Goal: Task Accomplishment & Management: Use online tool/utility

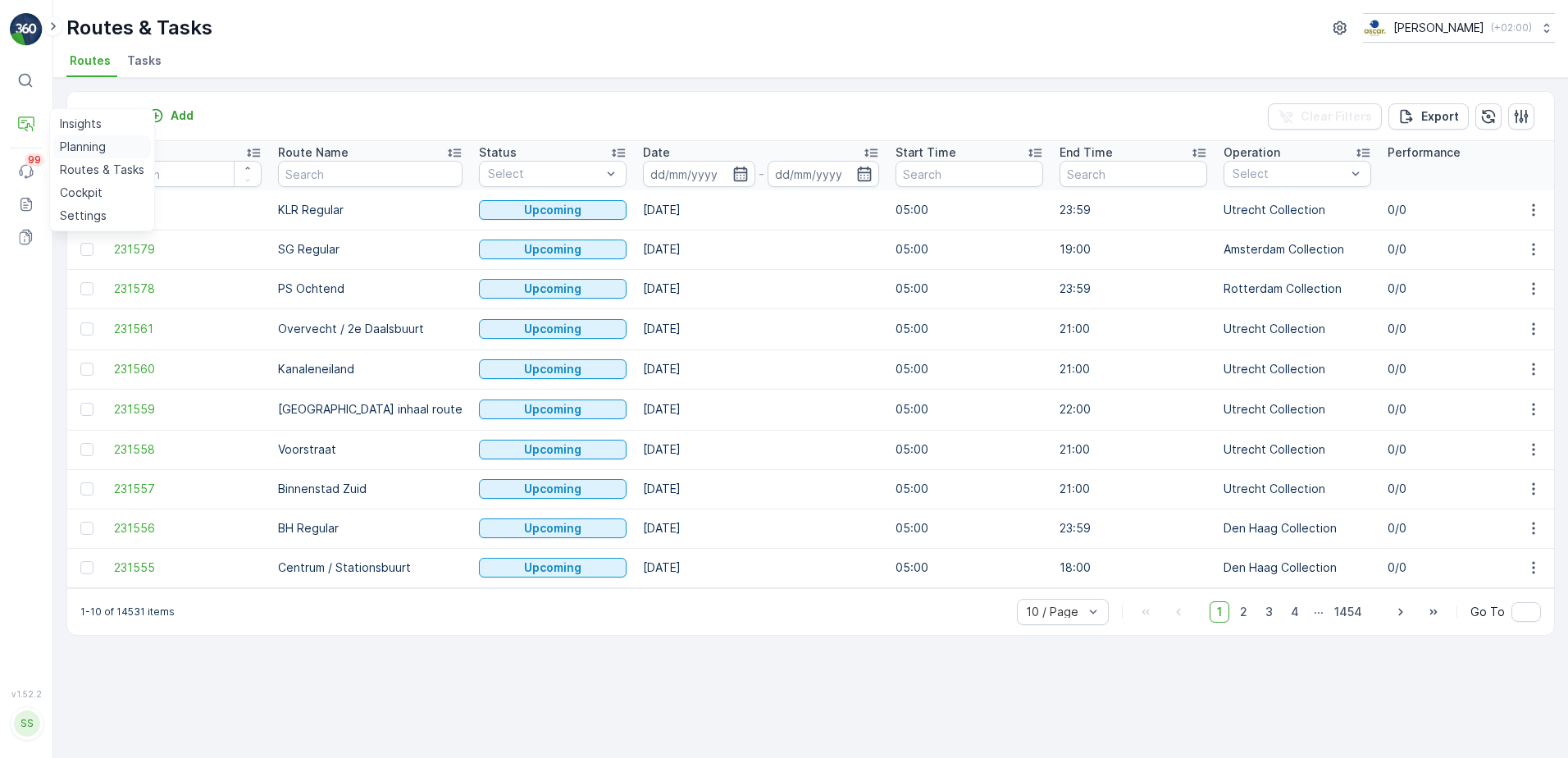
click at [82, 145] on p "Planning" at bounding box center [83, 147] width 46 height 17
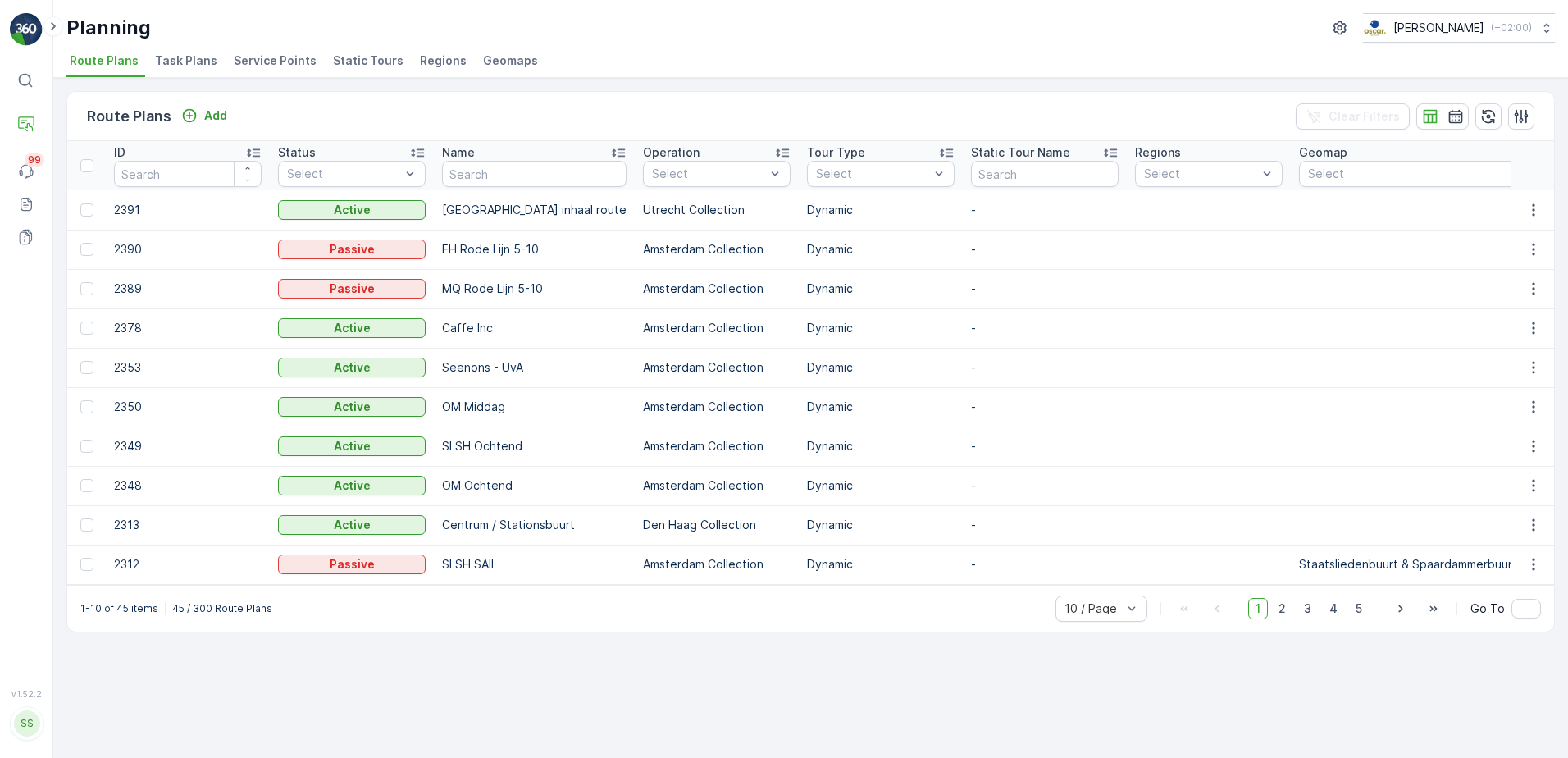
click at [271, 61] on span "Service Points" at bounding box center [274, 61] width 83 height 17
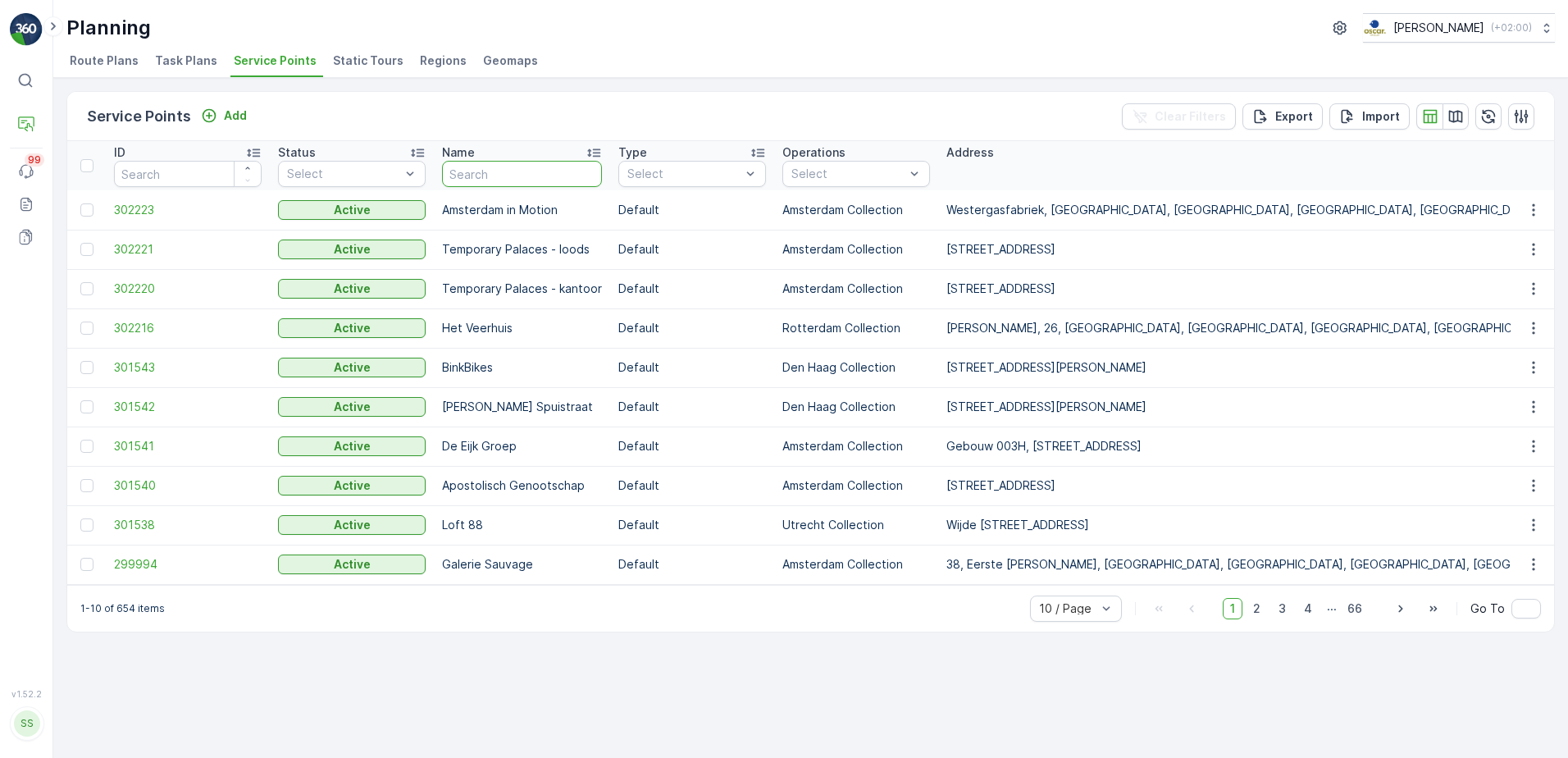
click at [495, 177] on input "text" at bounding box center [521, 173] width 160 height 26
type input "[PERSON_NAME]"
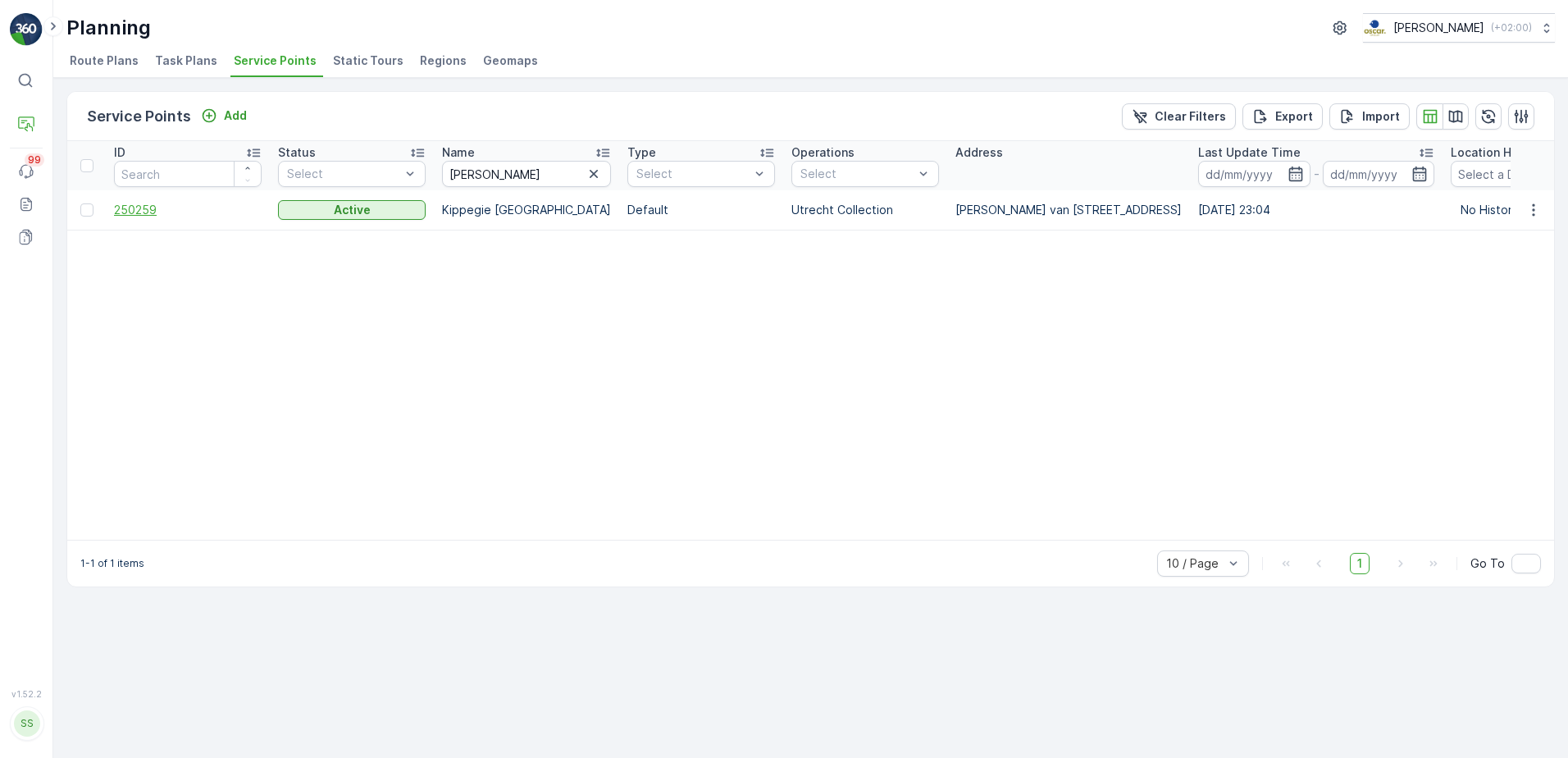
click at [143, 205] on span "250259" at bounding box center [187, 210] width 147 height 17
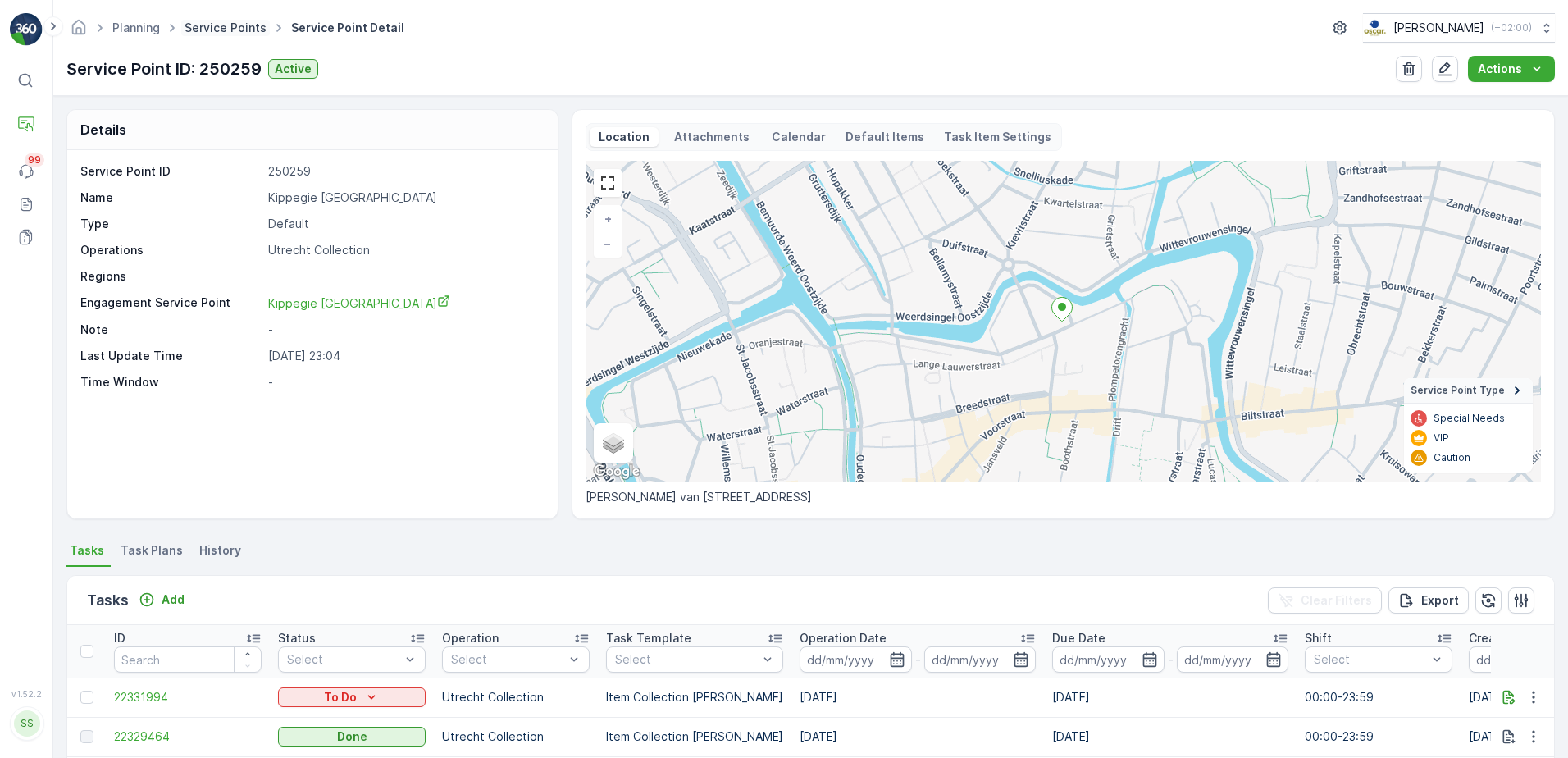
click at [225, 22] on link "Service Points" at bounding box center [225, 27] width 82 height 14
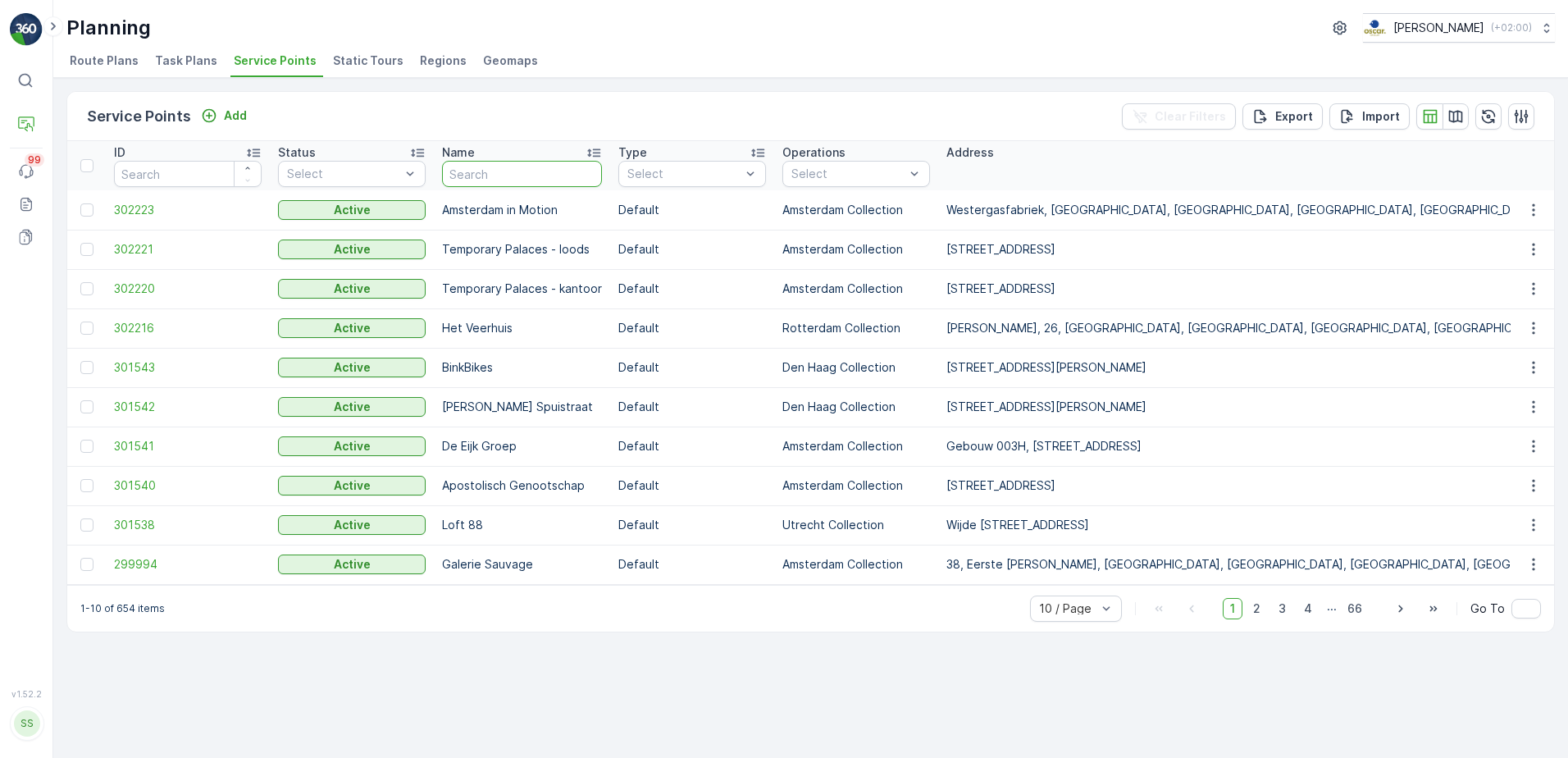
click at [494, 177] on input "text" at bounding box center [521, 173] width 160 height 26
type input "k"
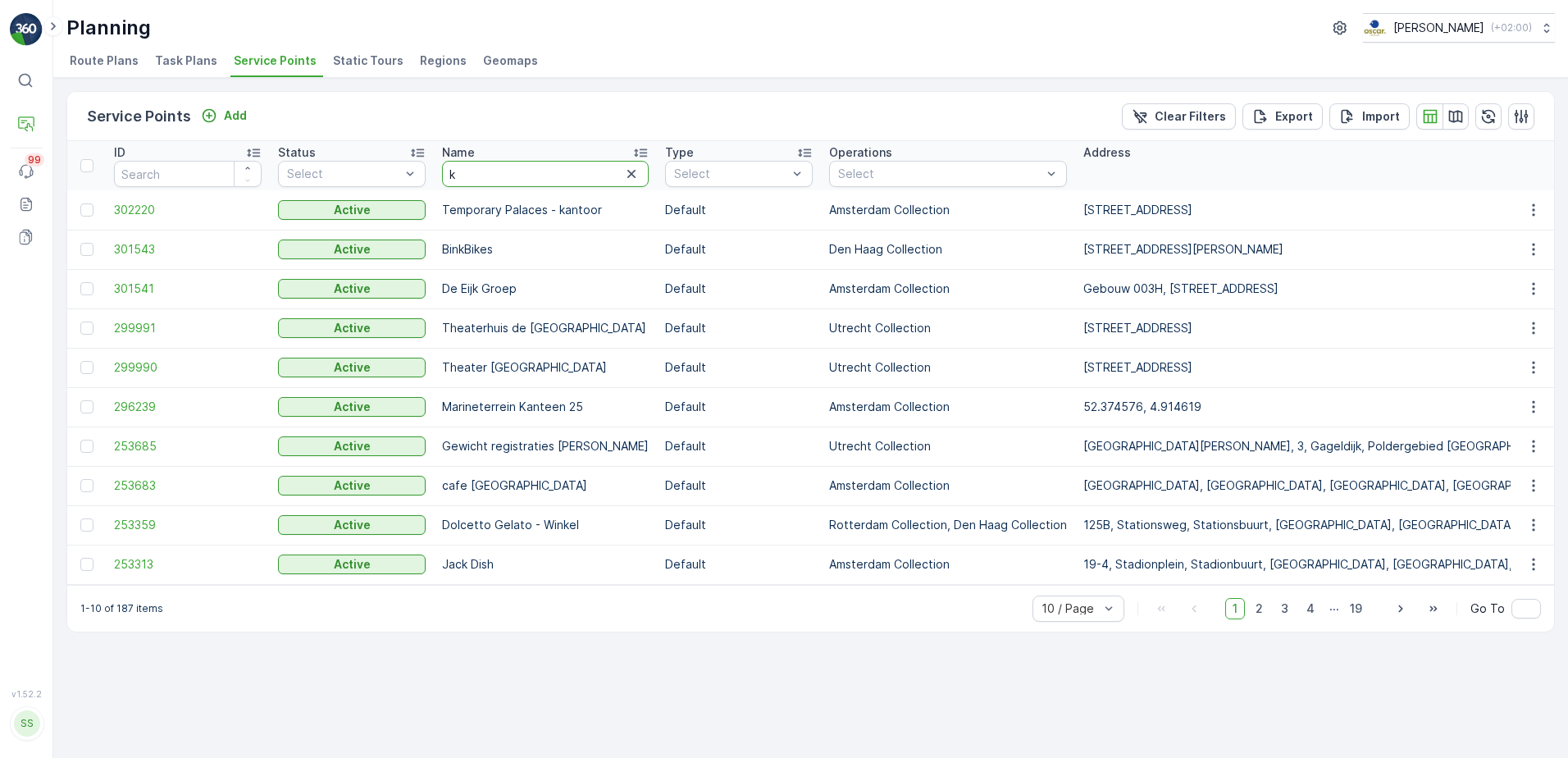
click at [502, 171] on input "k" at bounding box center [545, 173] width 207 height 26
type input "loft"
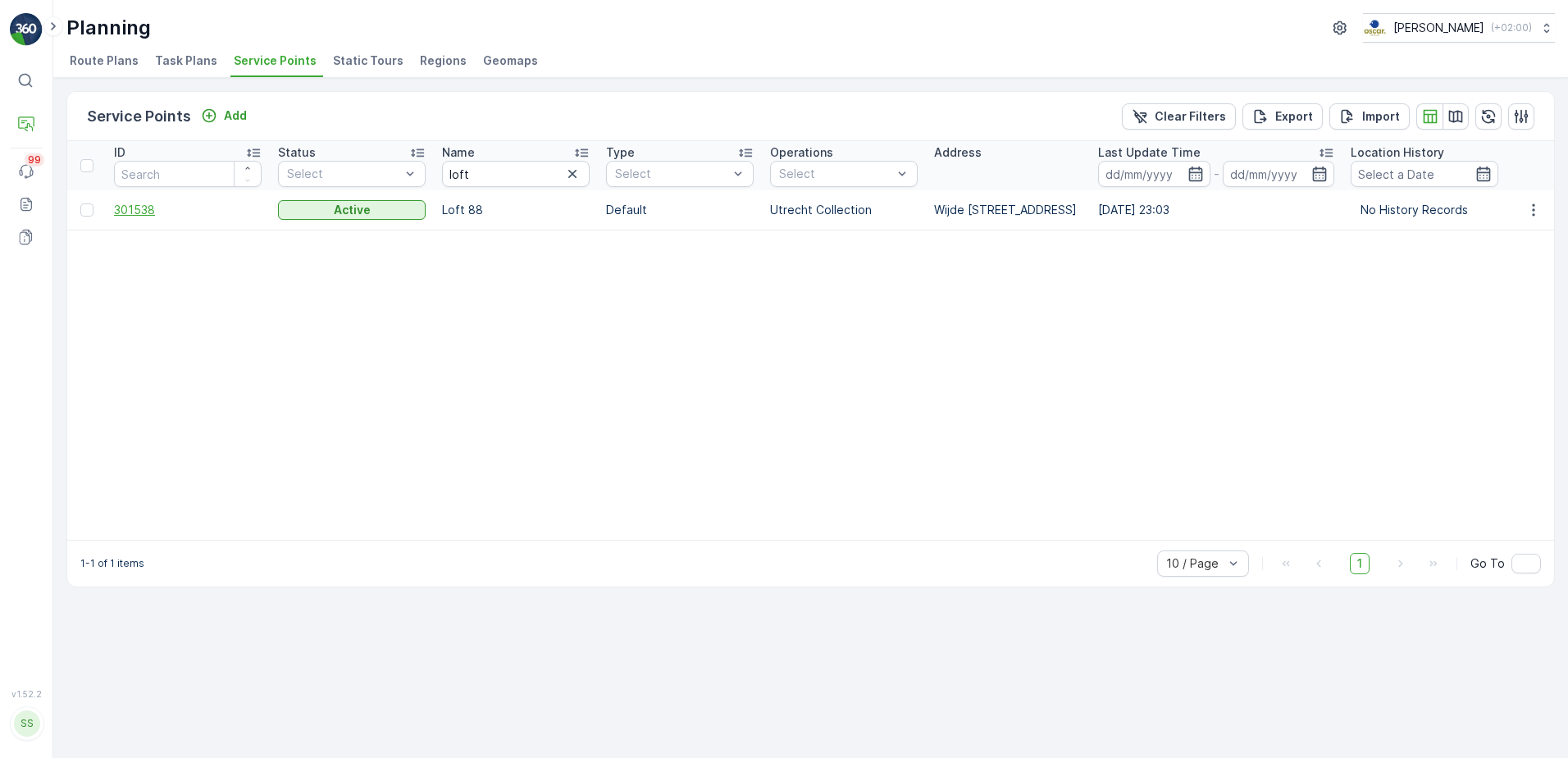
click at [143, 212] on span "301538" at bounding box center [187, 210] width 147 height 17
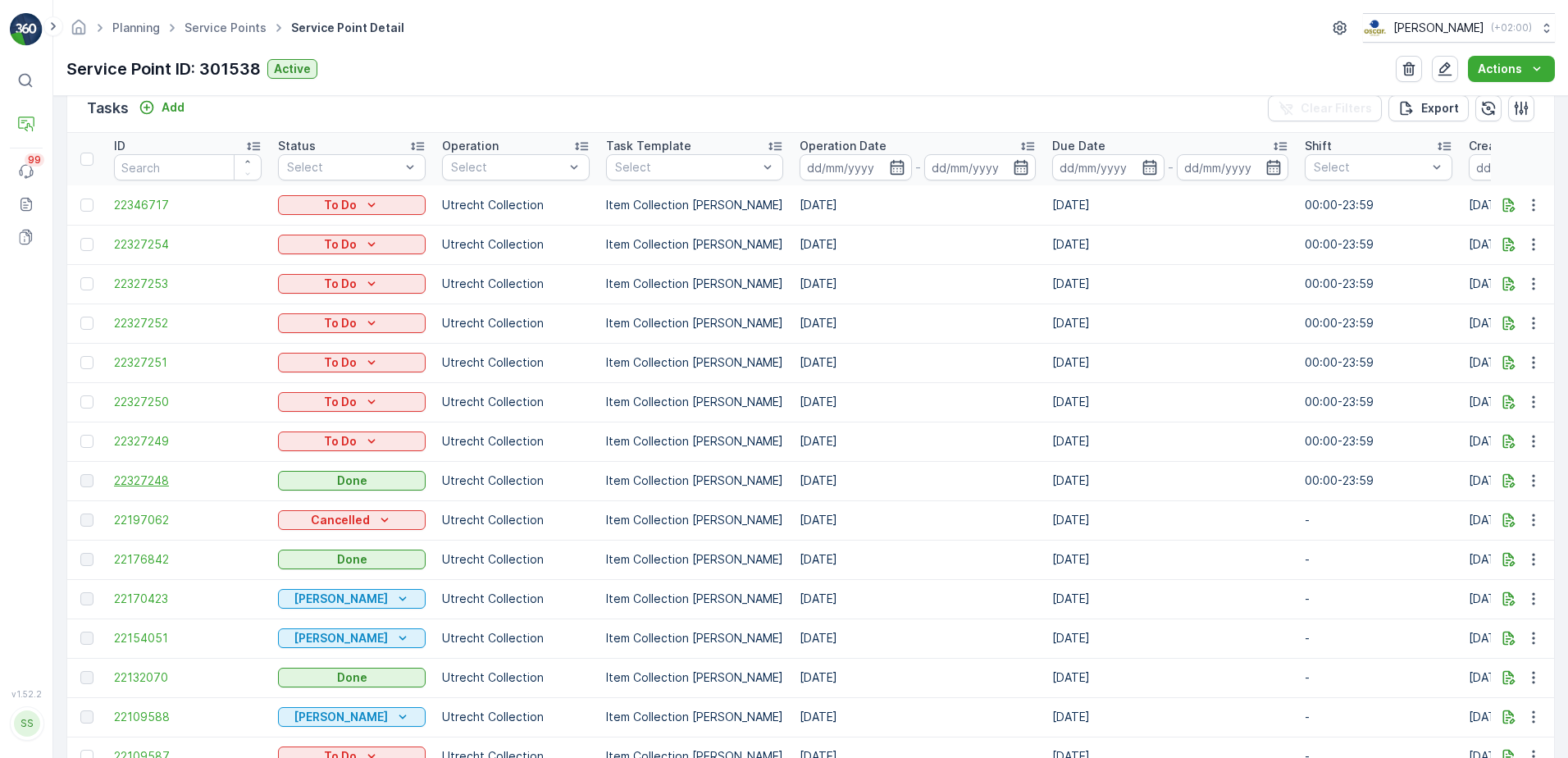
click at [169, 485] on span "22327248" at bounding box center [187, 480] width 147 height 17
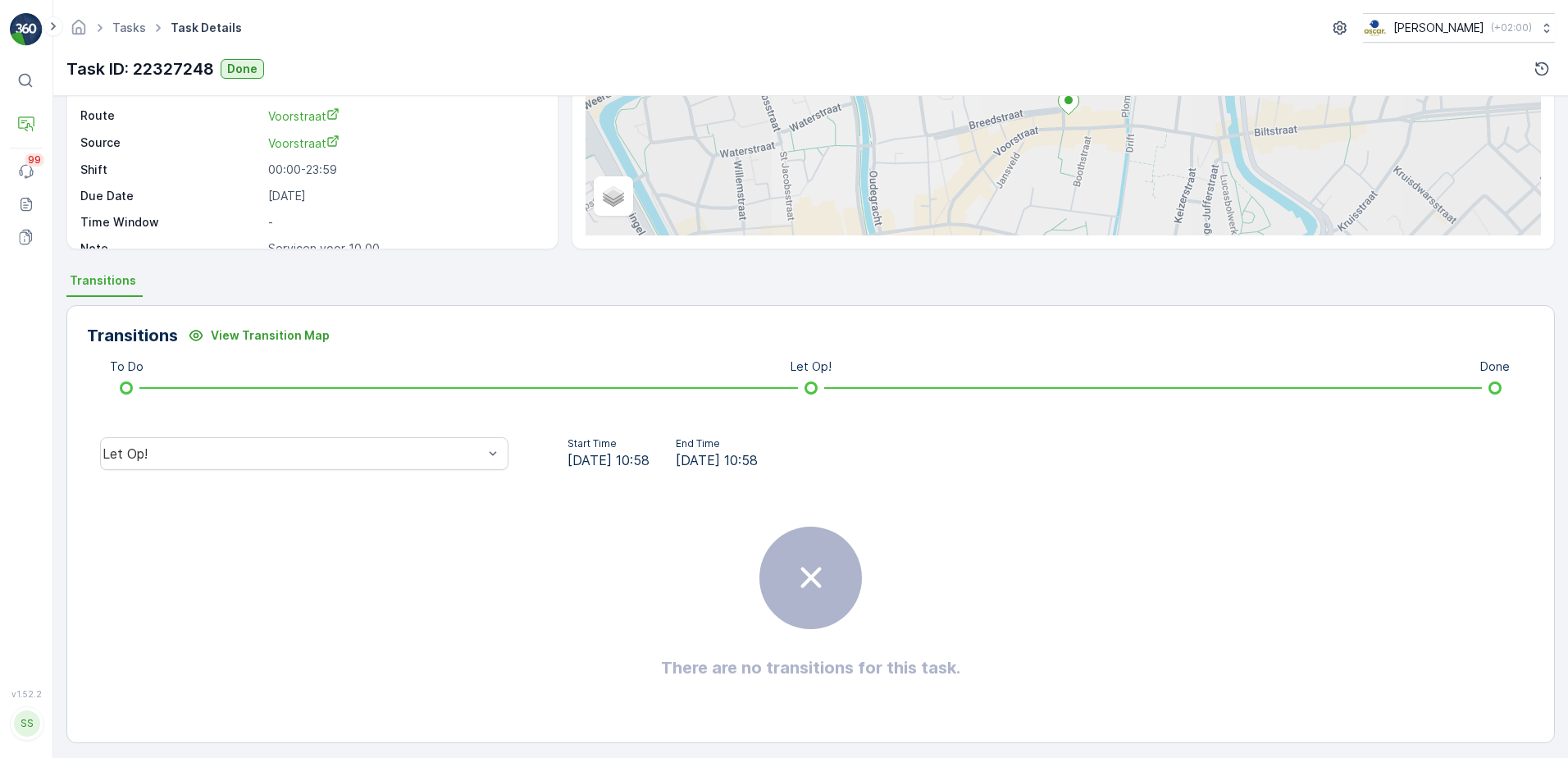
scroll to position [194, 0]
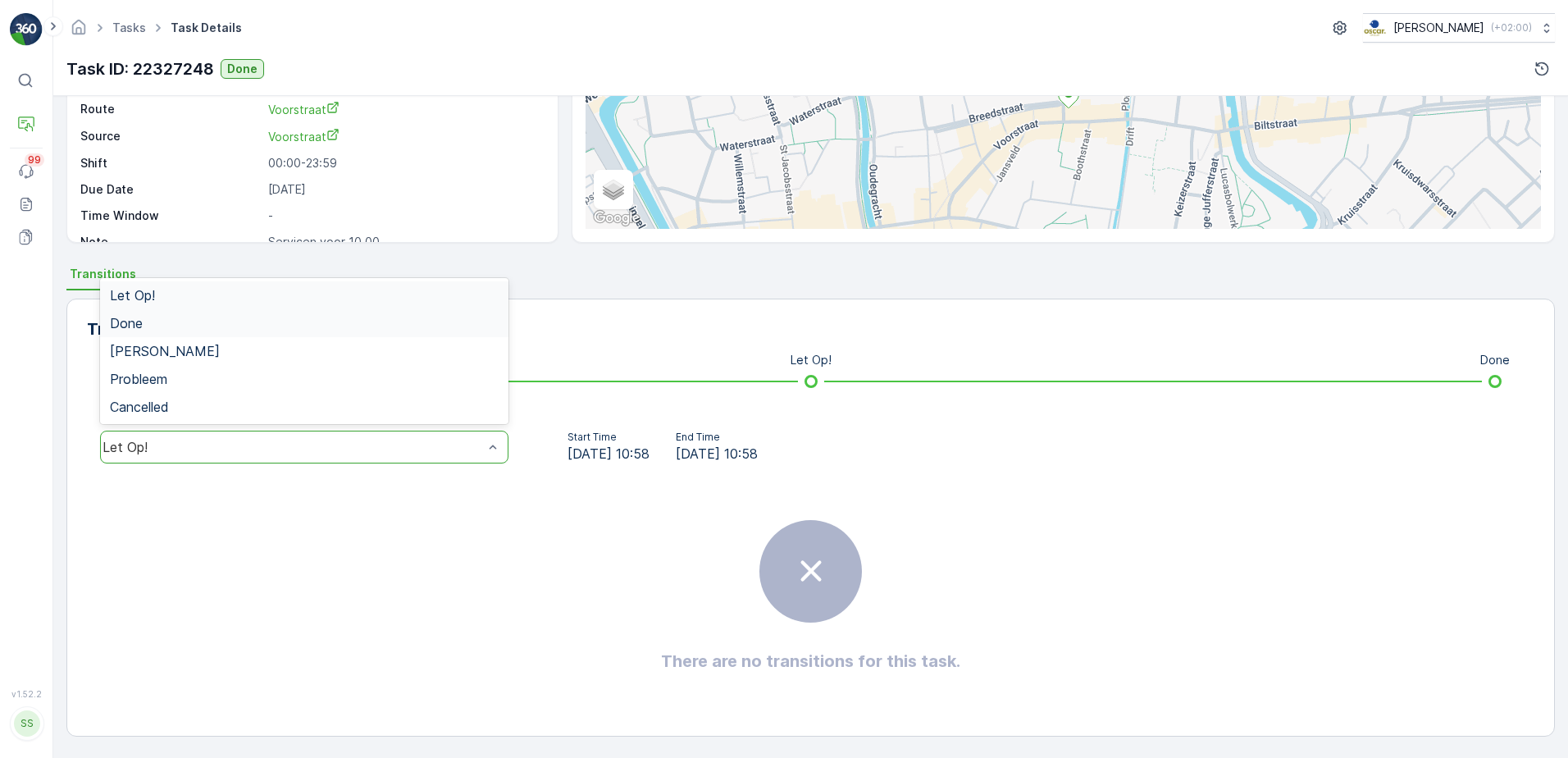
click at [207, 320] on div "Done" at bounding box center [304, 323] width 389 height 15
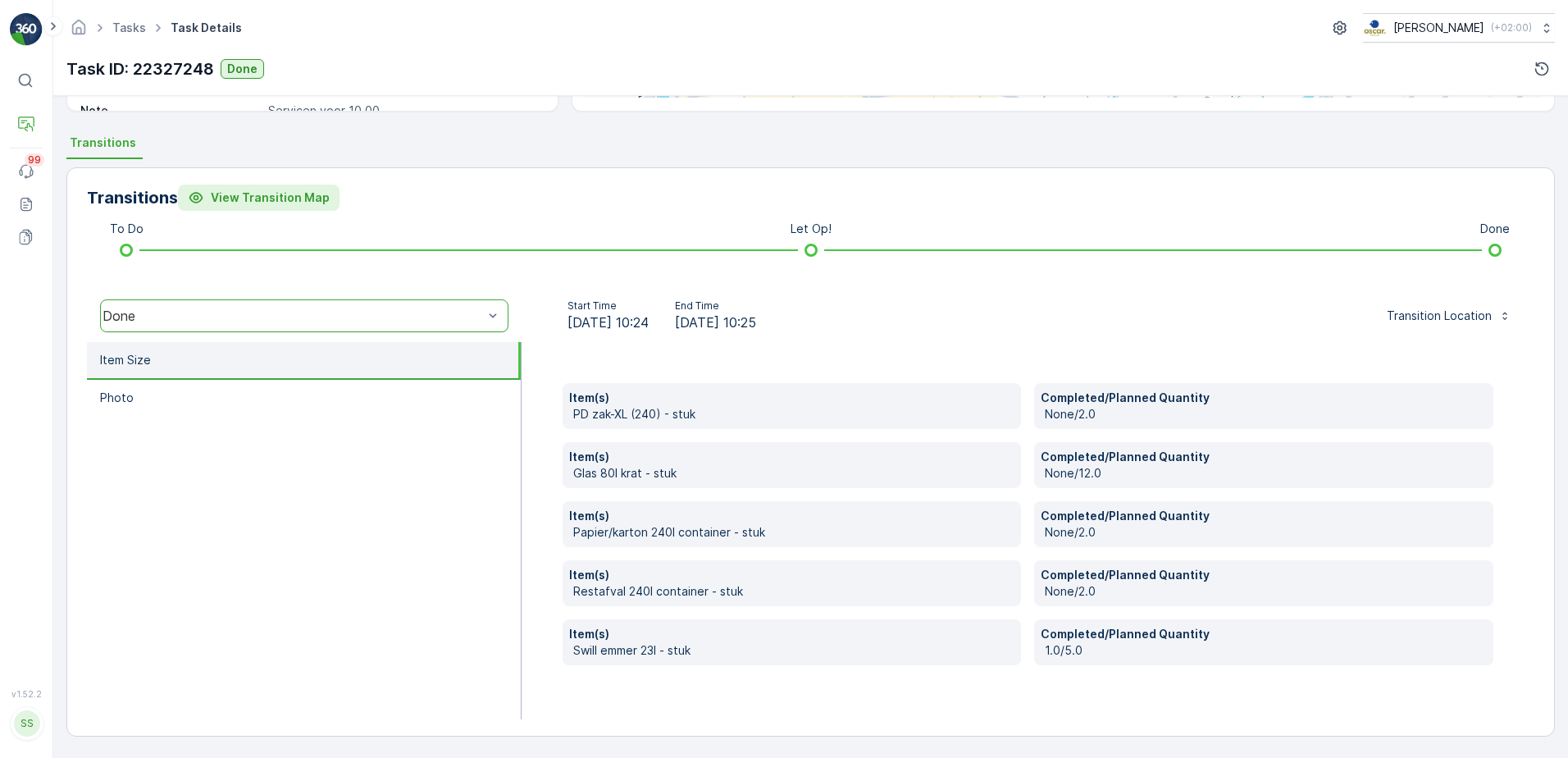
scroll to position [0, 0]
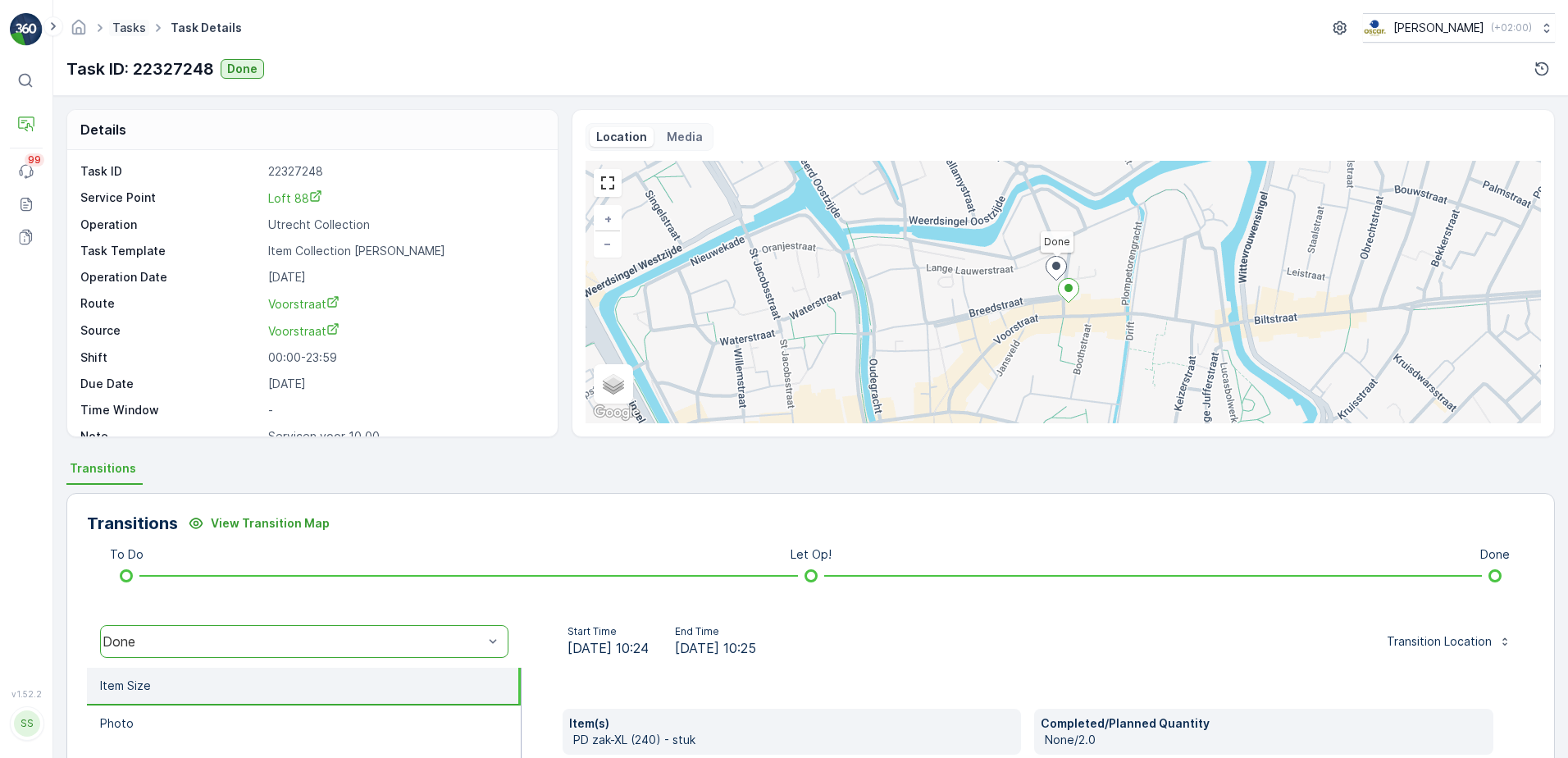
click at [136, 25] on link "Tasks" at bounding box center [129, 27] width 33 height 14
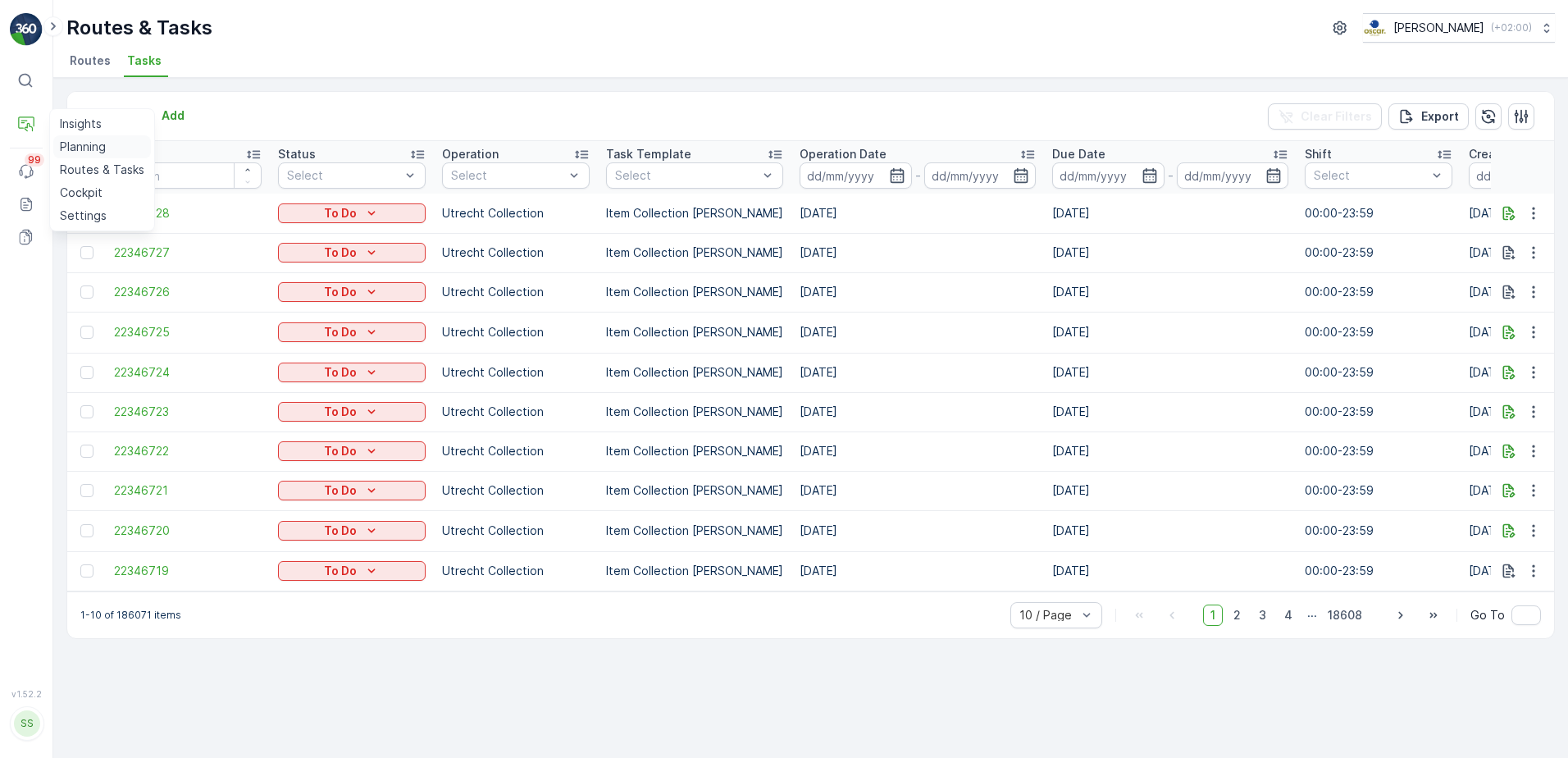
click at [94, 137] on link "Planning" at bounding box center [102, 146] width 98 height 23
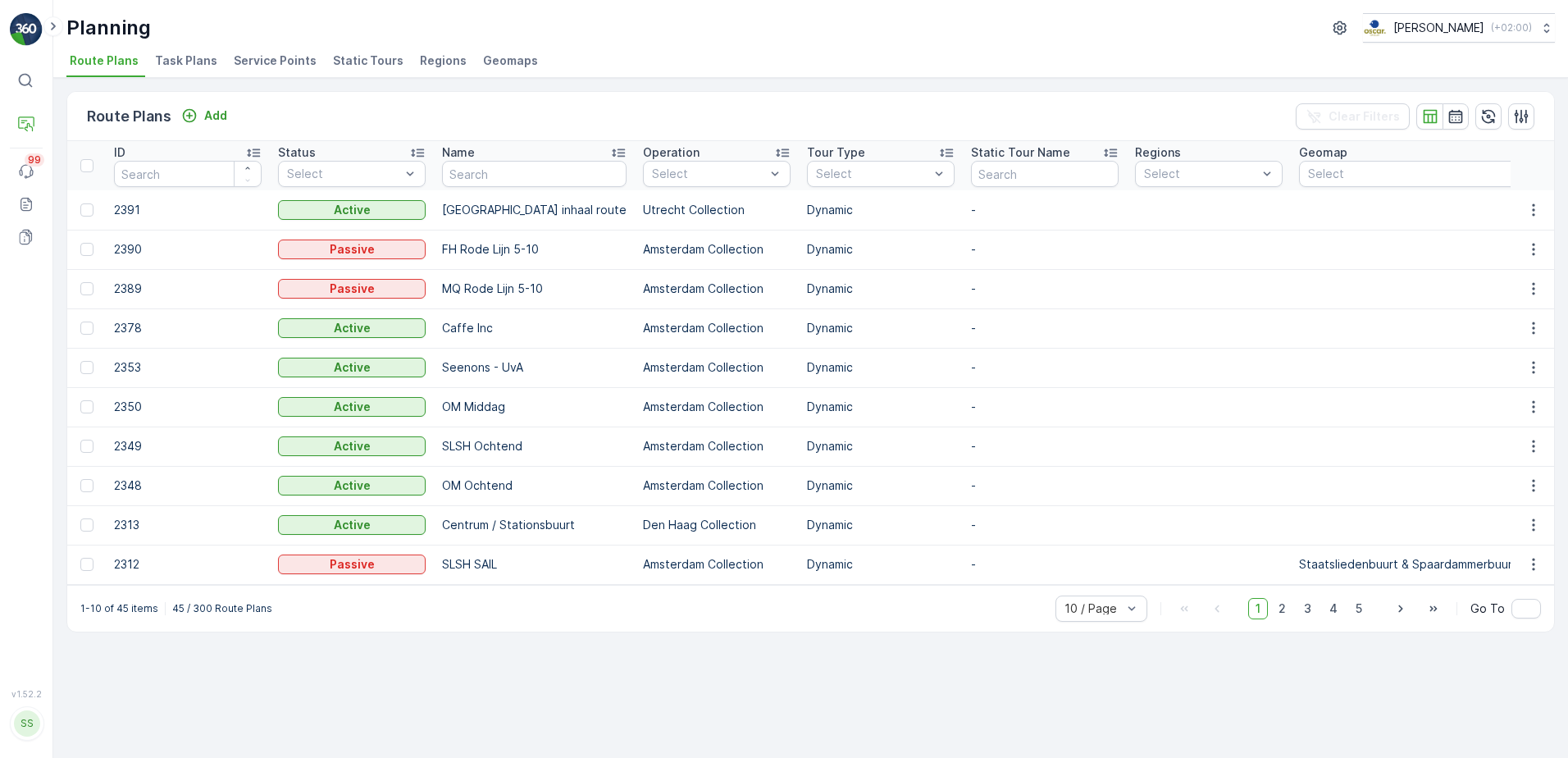
click at [266, 55] on span "Service Points" at bounding box center [274, 61] width 83 height 17
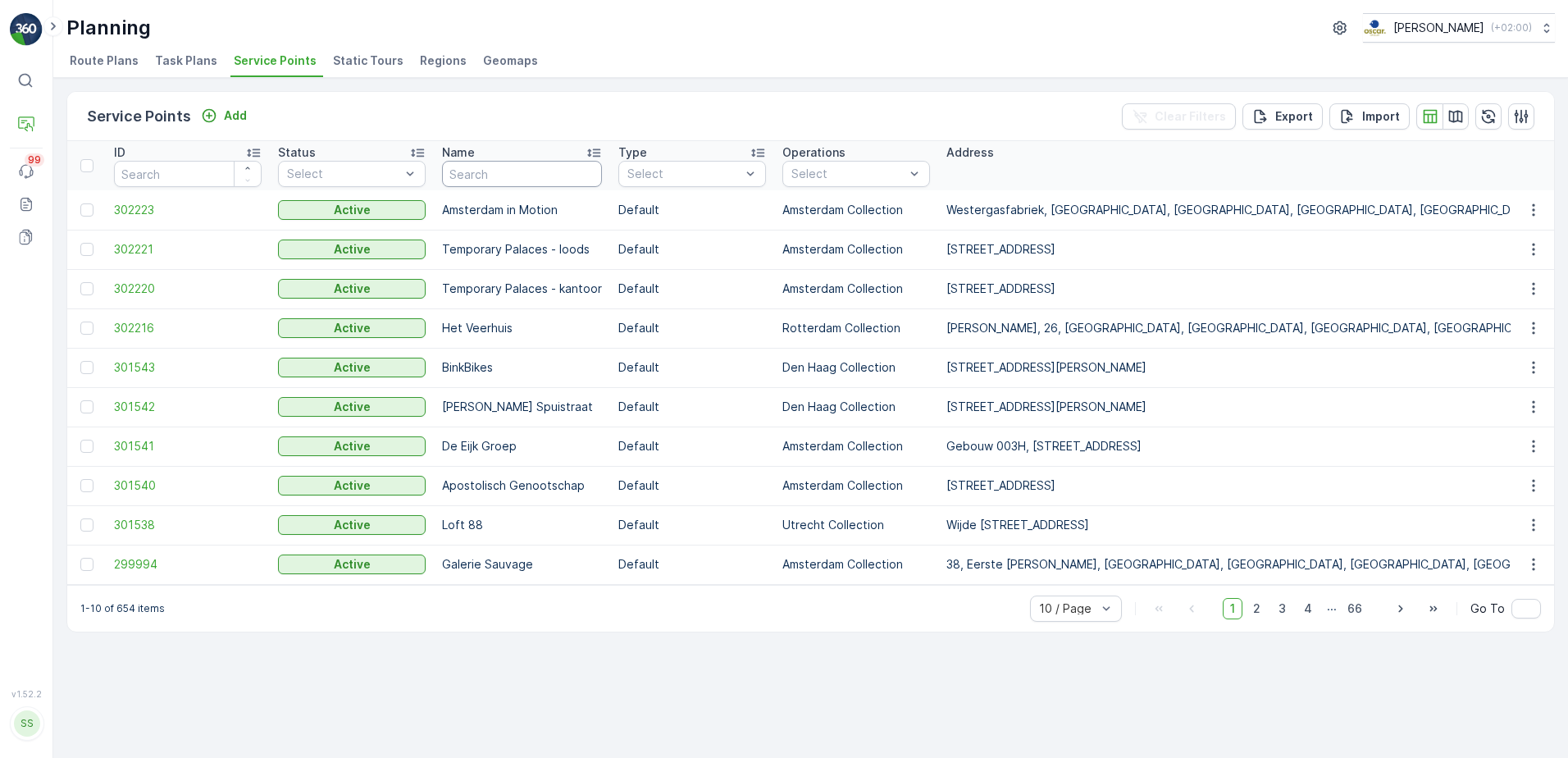
click at [508, 173] on input "text" at bounding box center [521, 173] width 160 height 26
type input "gemeente"
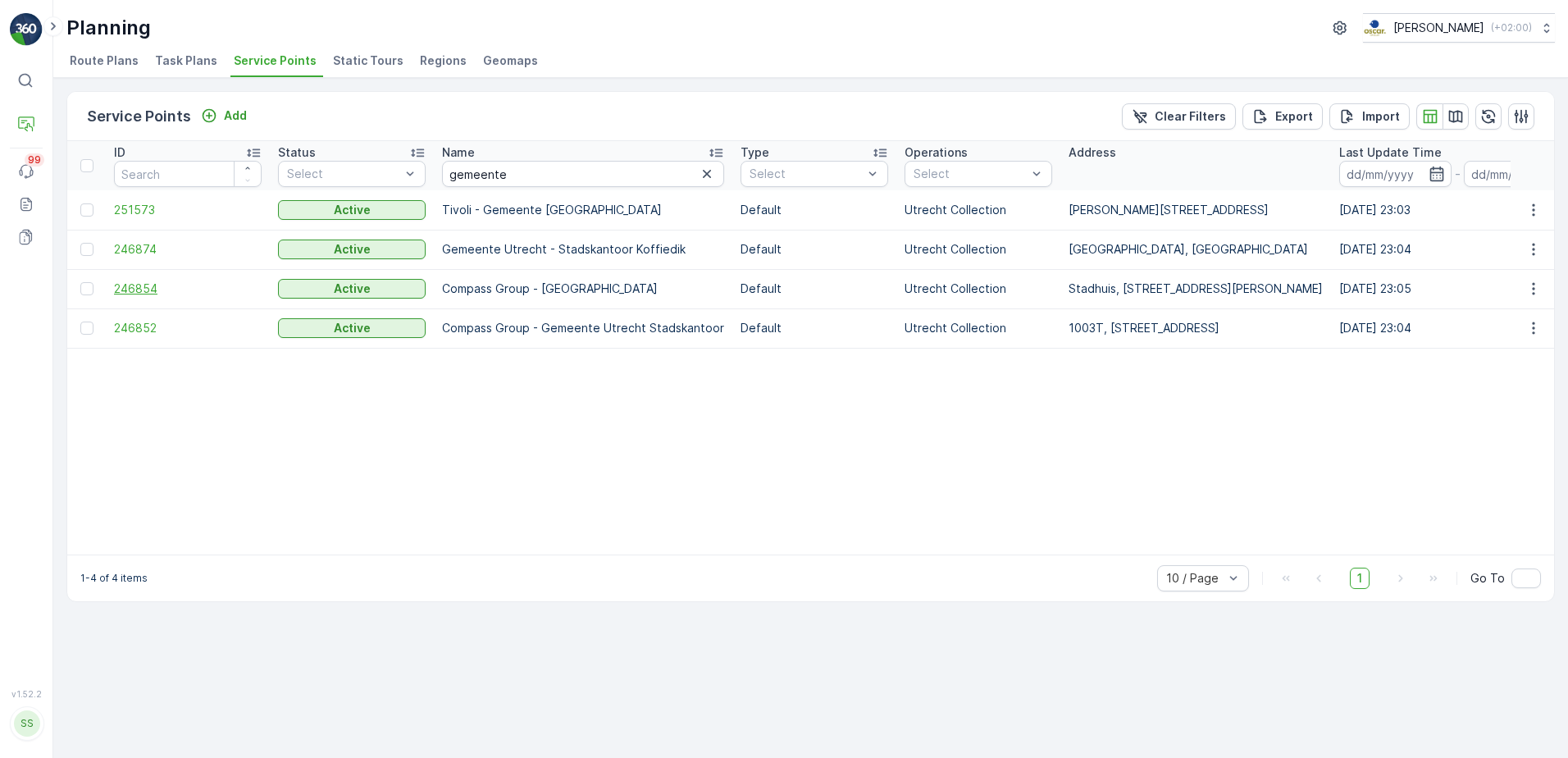
click at [140, 287] on span "246854" at bounding box center [187, 289] width 147 height 17
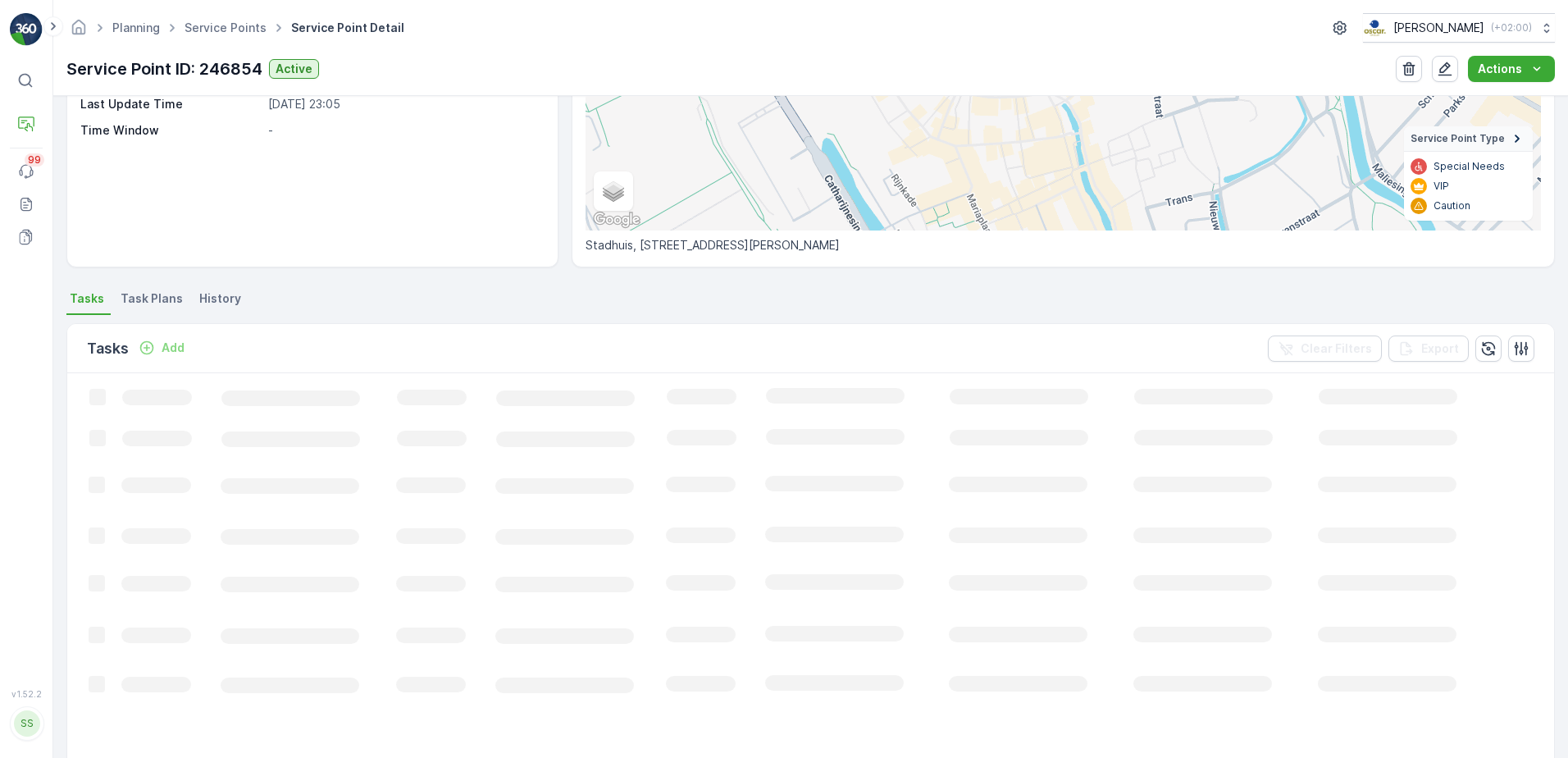
scroll to position [253, 0]
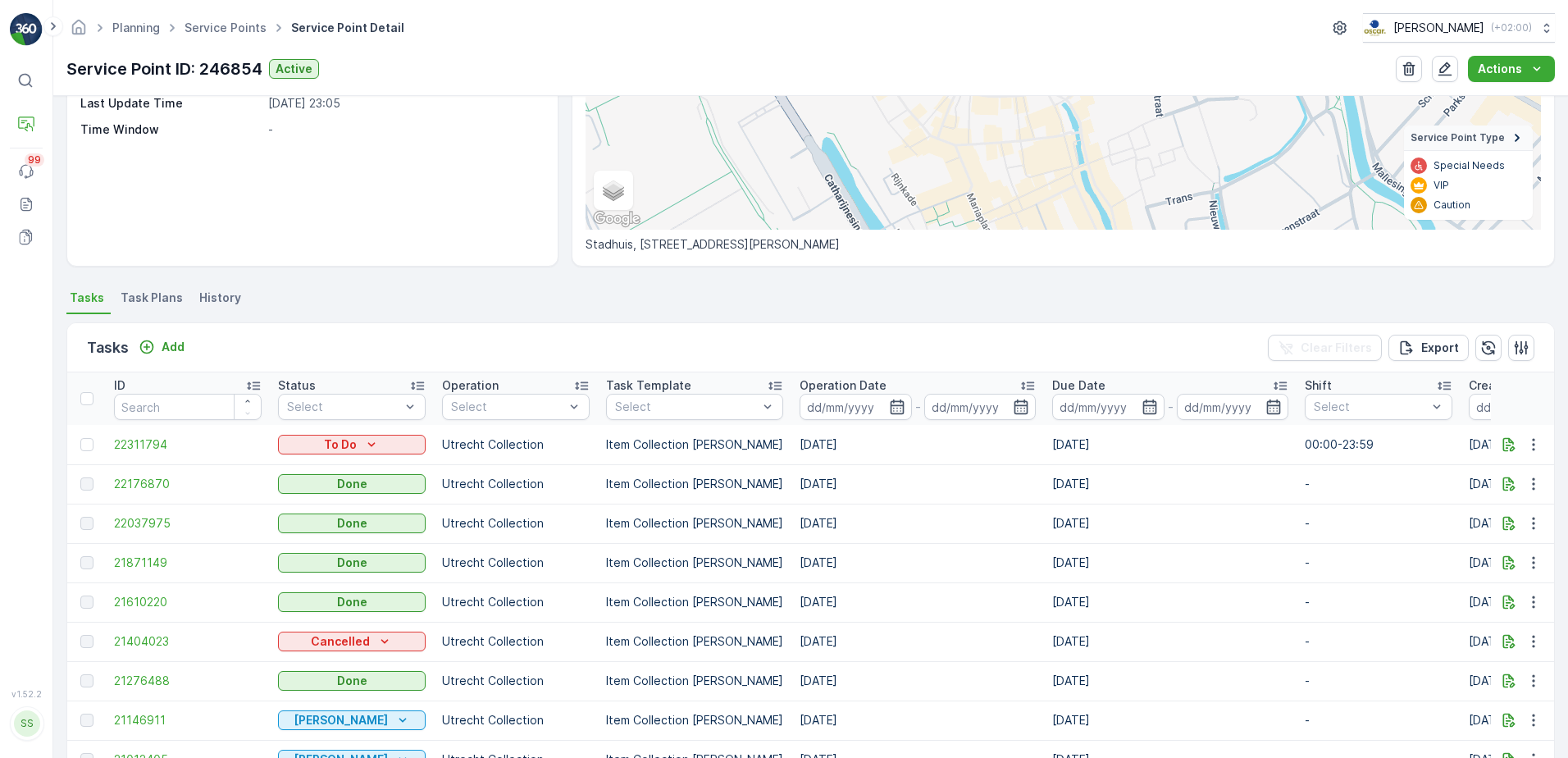
click at [160, 297] on span "Task Plans" at bounding box center [151, 298] width 62 height 17
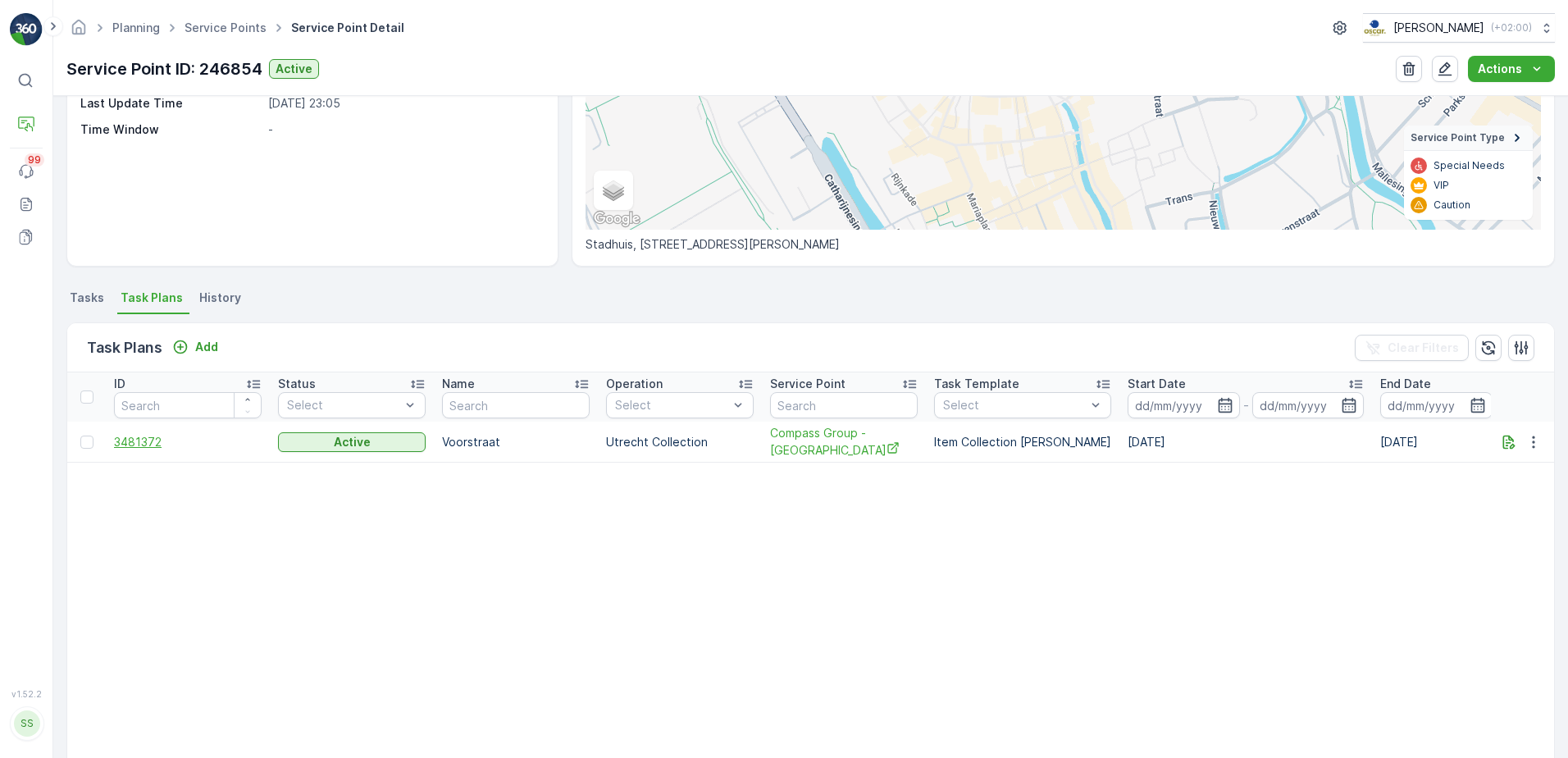
click at [147, 449] on span "3481372" at bounding box center [187, 442] width 147 height 17
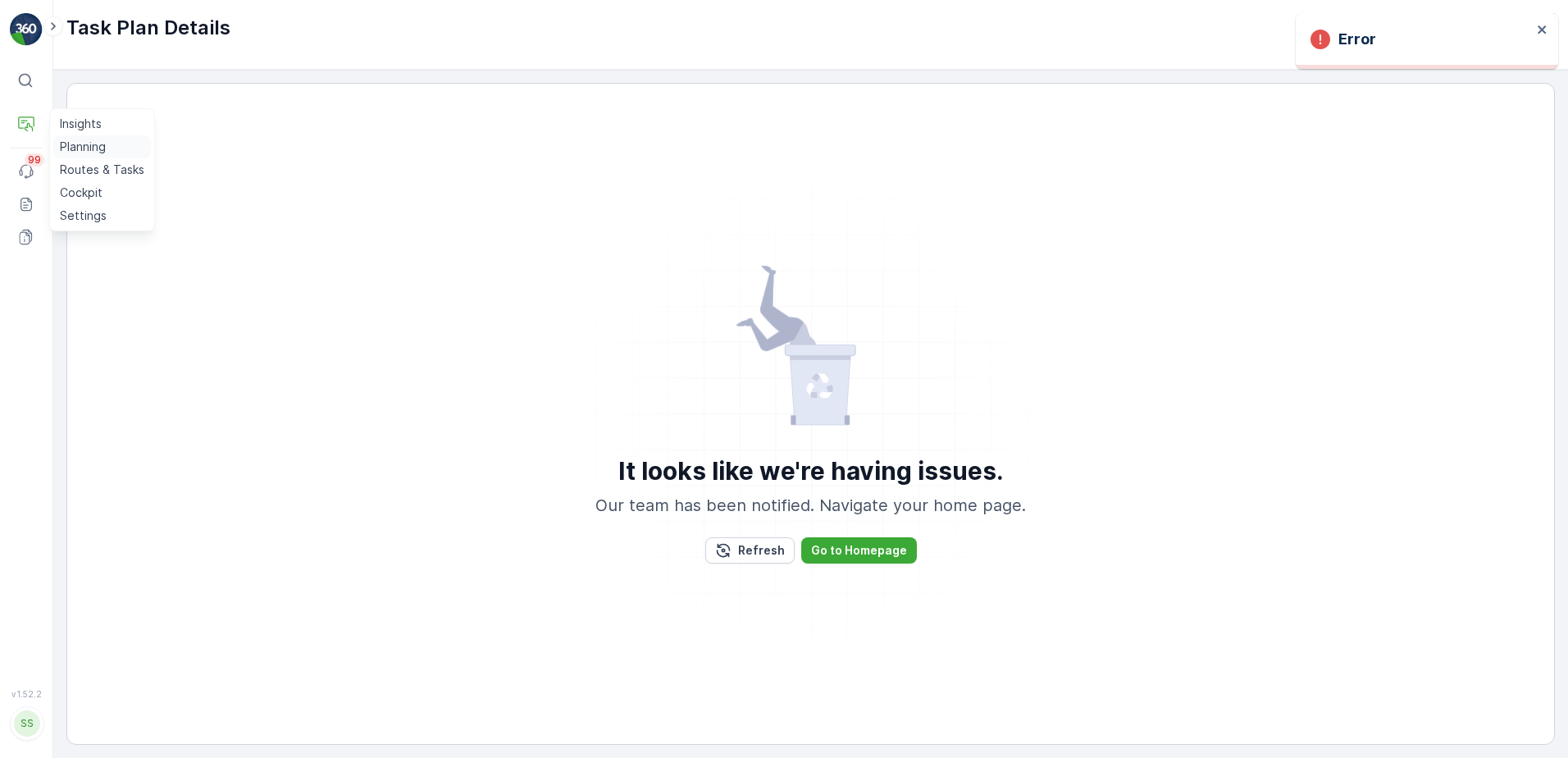
click at [85, 142] on p "Planning" at bounding box center [83, 147] width 46 height 17
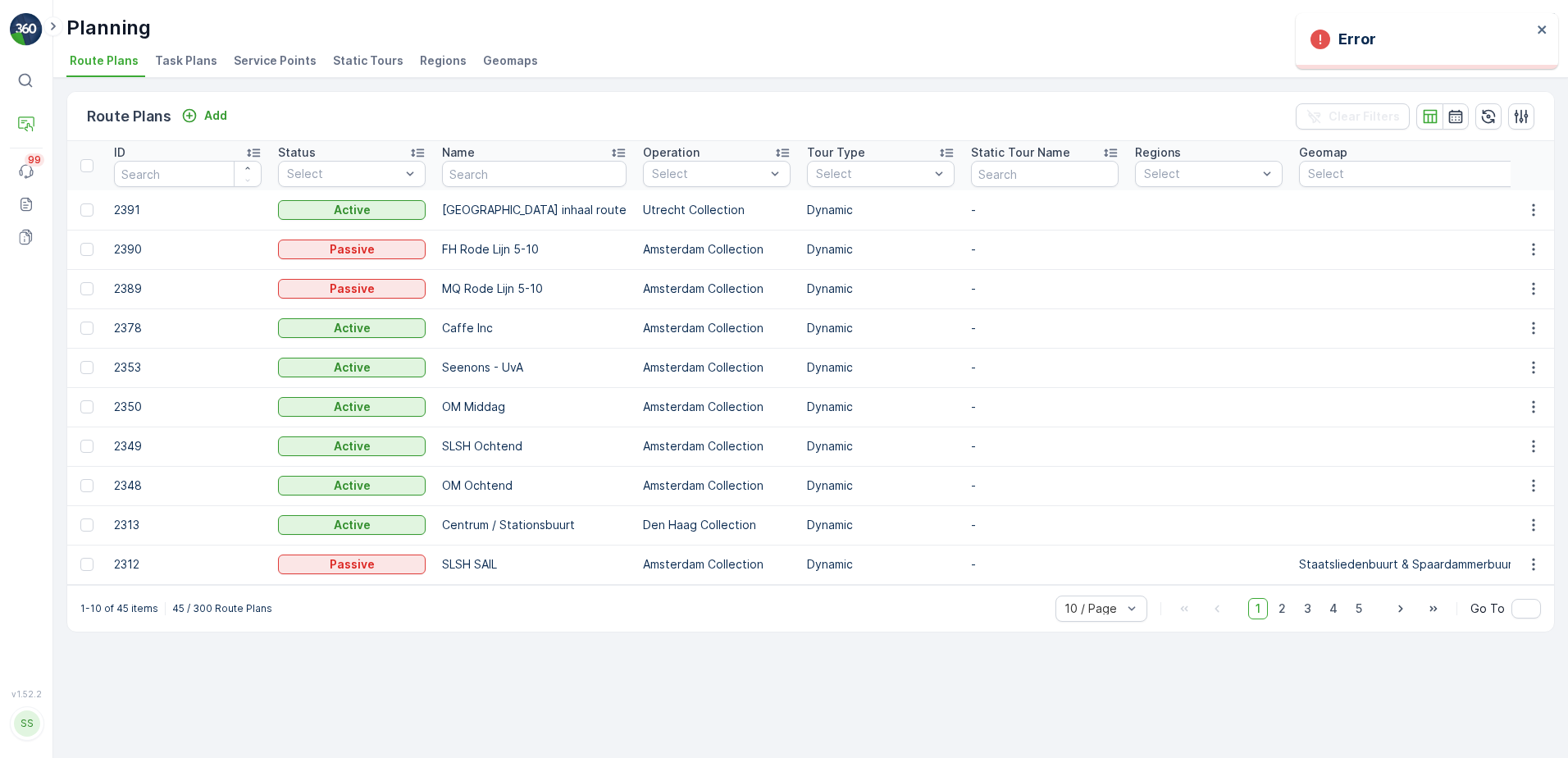
click at [269, 72] on li "Service Points" at bounding box center [276, 63] width 93 height 28
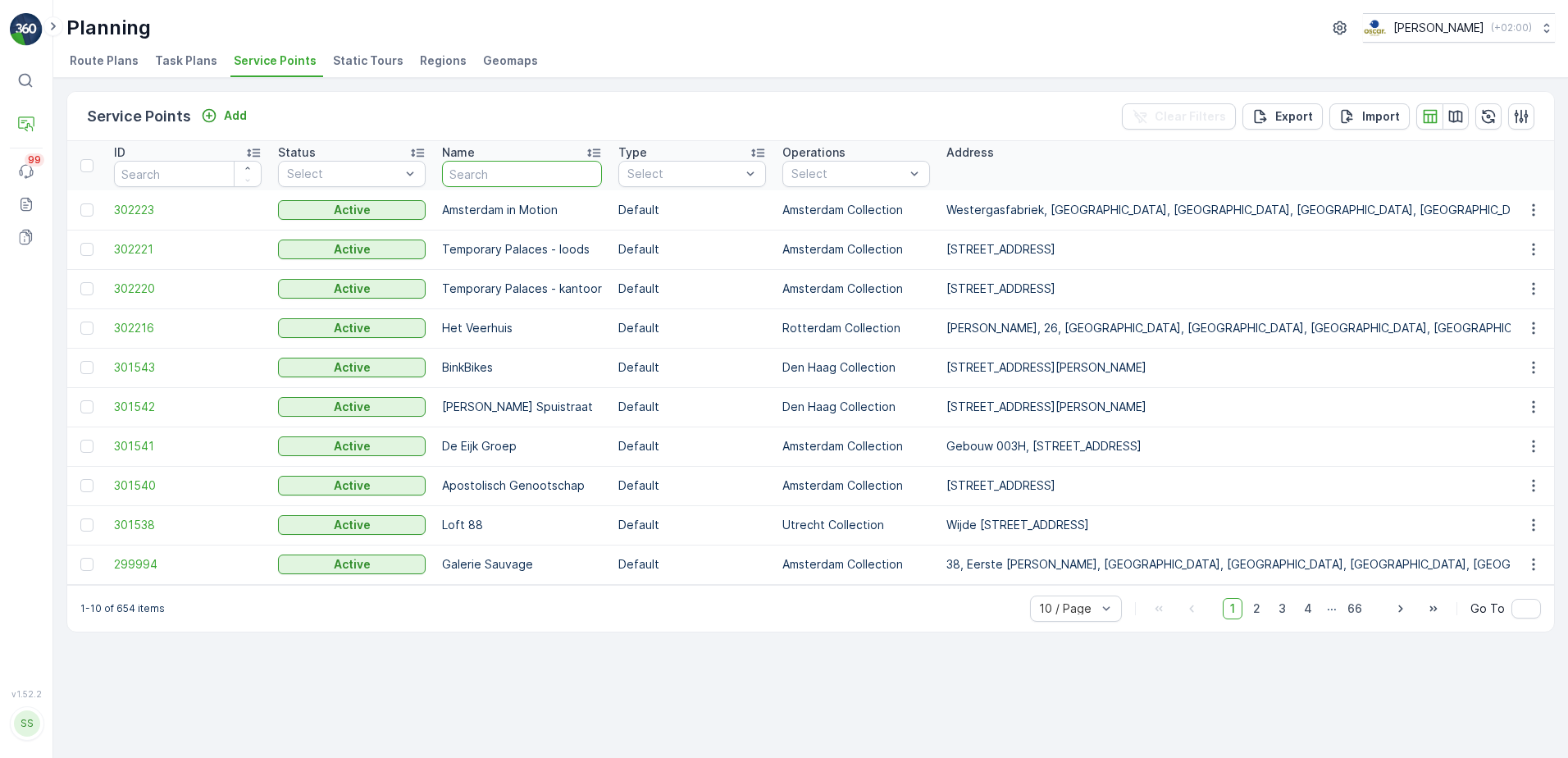
click at [486, 172] on input "text" at bounding box center [521, 173] width 160 height 26
type input "gemeentehuis"
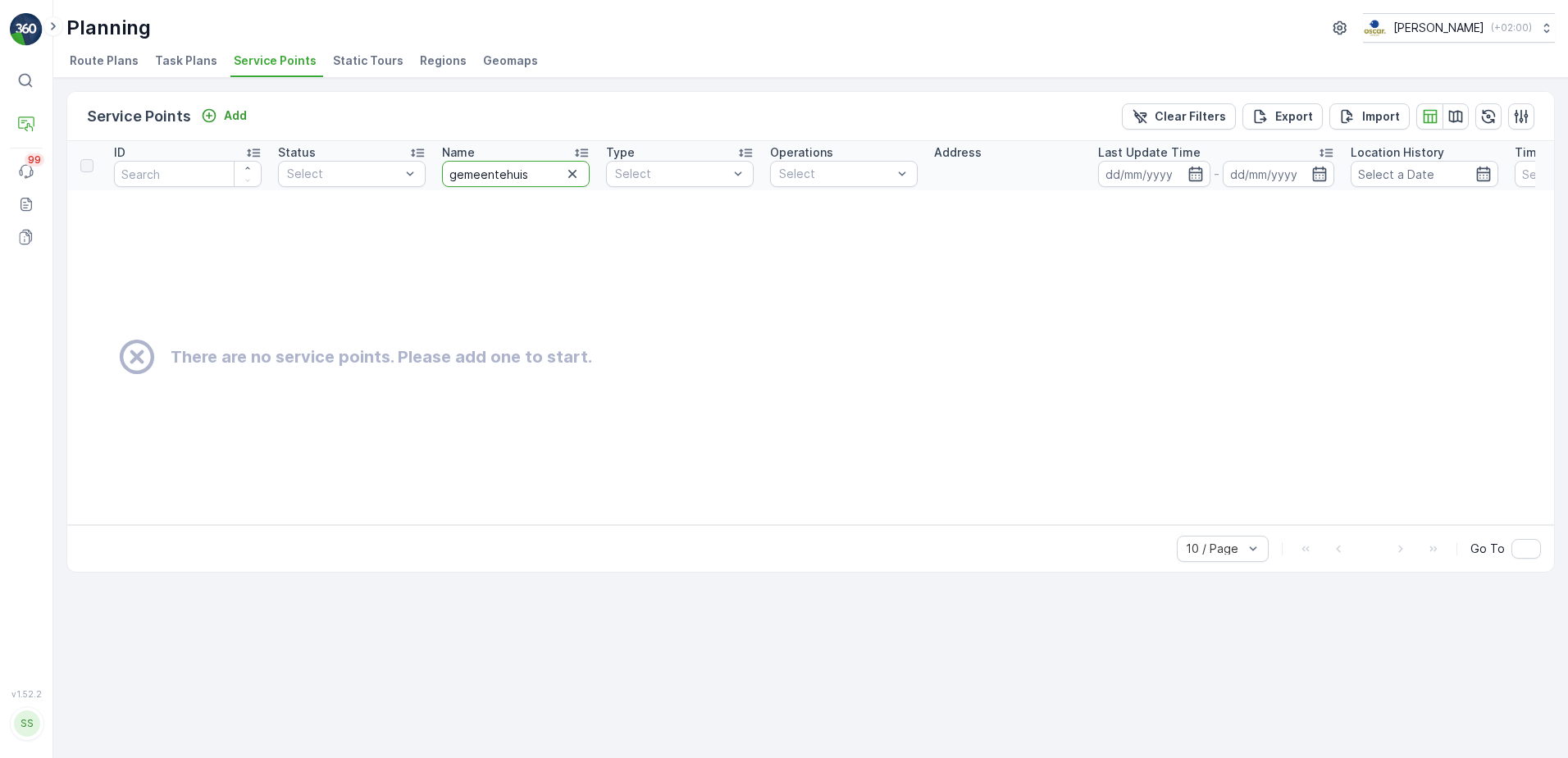
drag, startPoint x: 594, startPoint y: 270, endPoint x: 557, endPoint y: 173, distance: 103.8
click at [557, 173] on input "gemeentehuis" at bounding box center [515, 173] width 147 height 26
type input "gemeente"
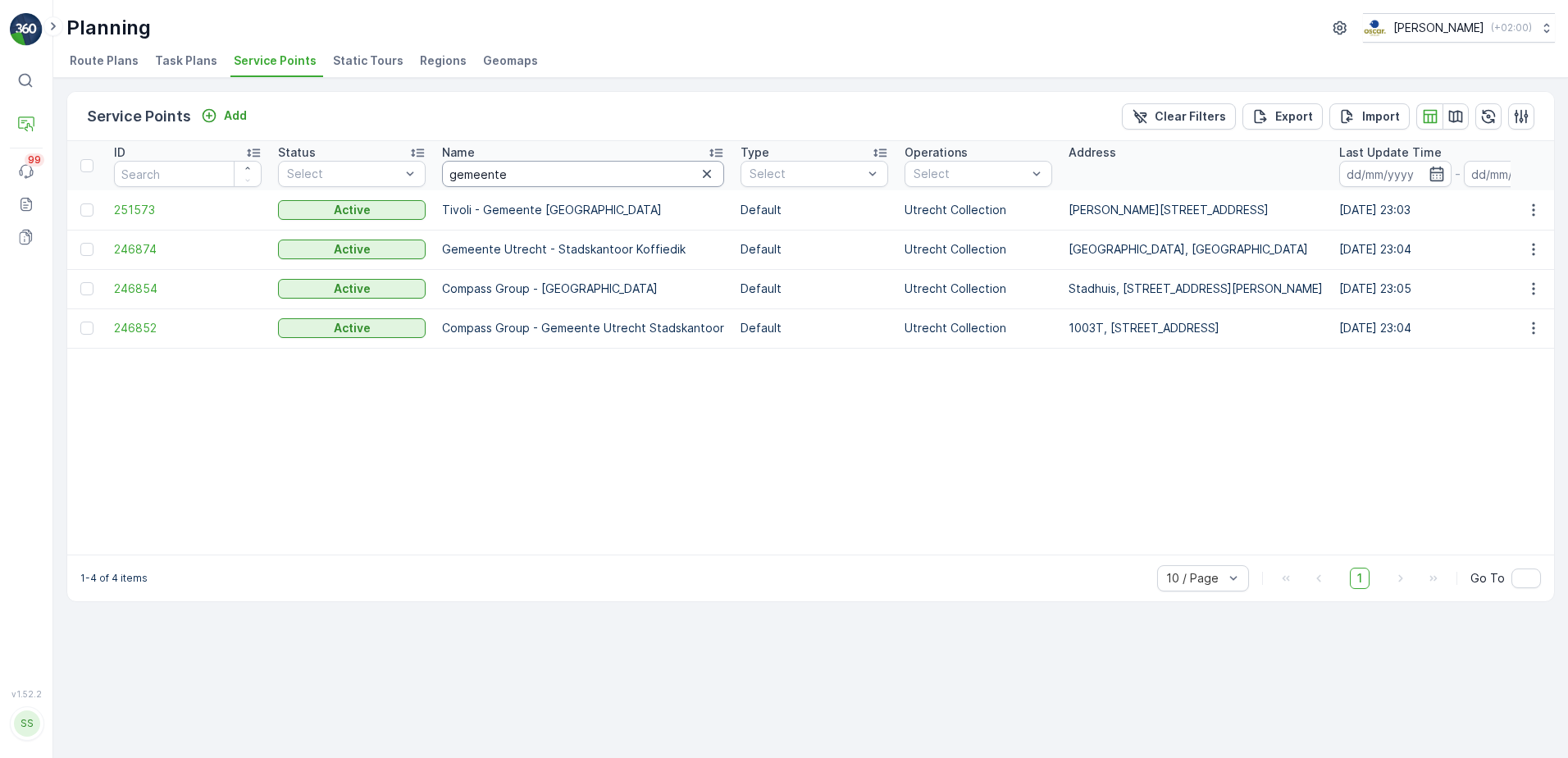
click at [545, 171] on input "gemeente" at bounding box center [582, 173] width 282 height 26
type input "stadhuis"
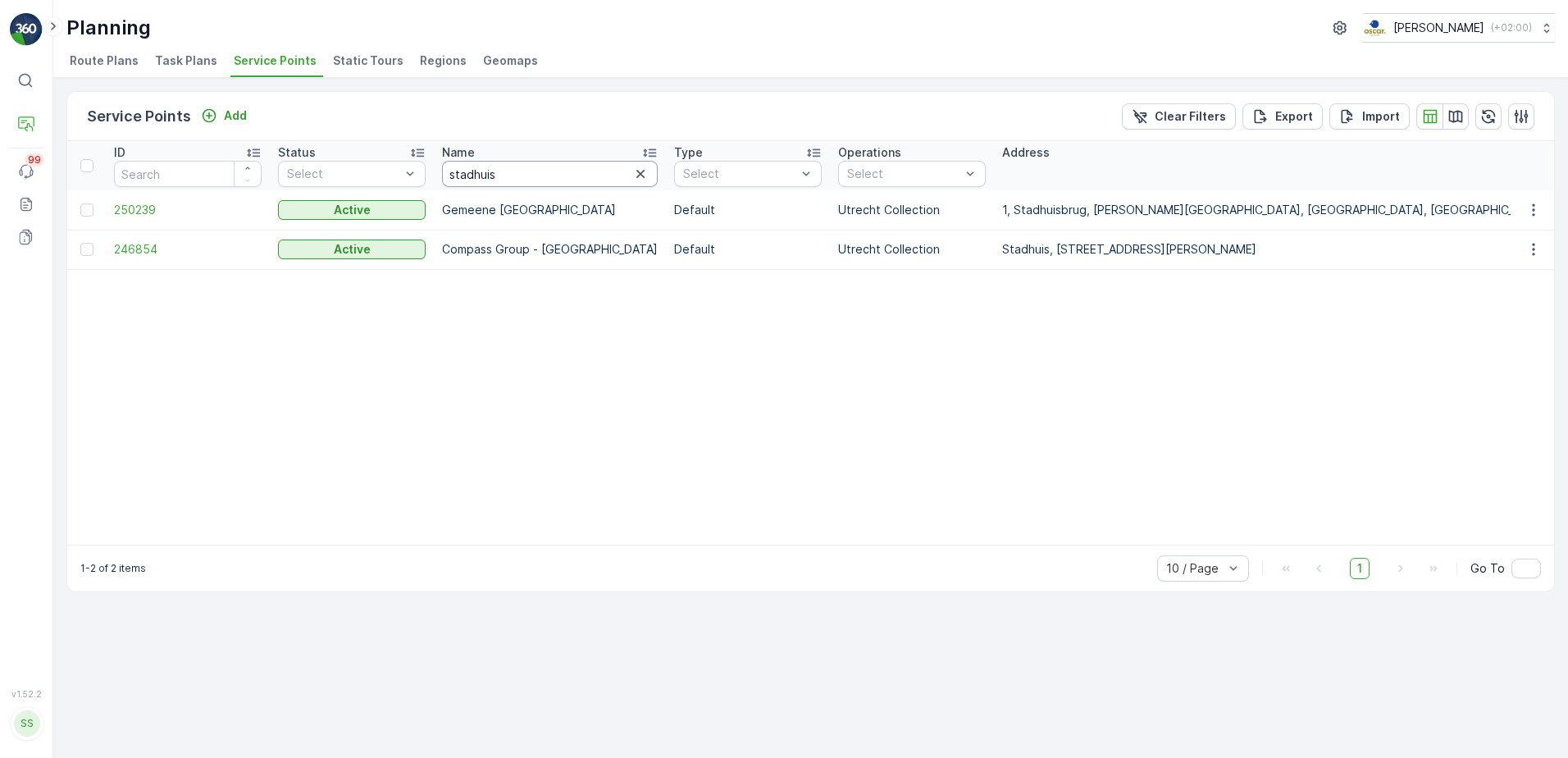
click at [505, 177] on input "stadhuis" at bounding box center [550, 173] width 216 height 26
type input "gemeente"
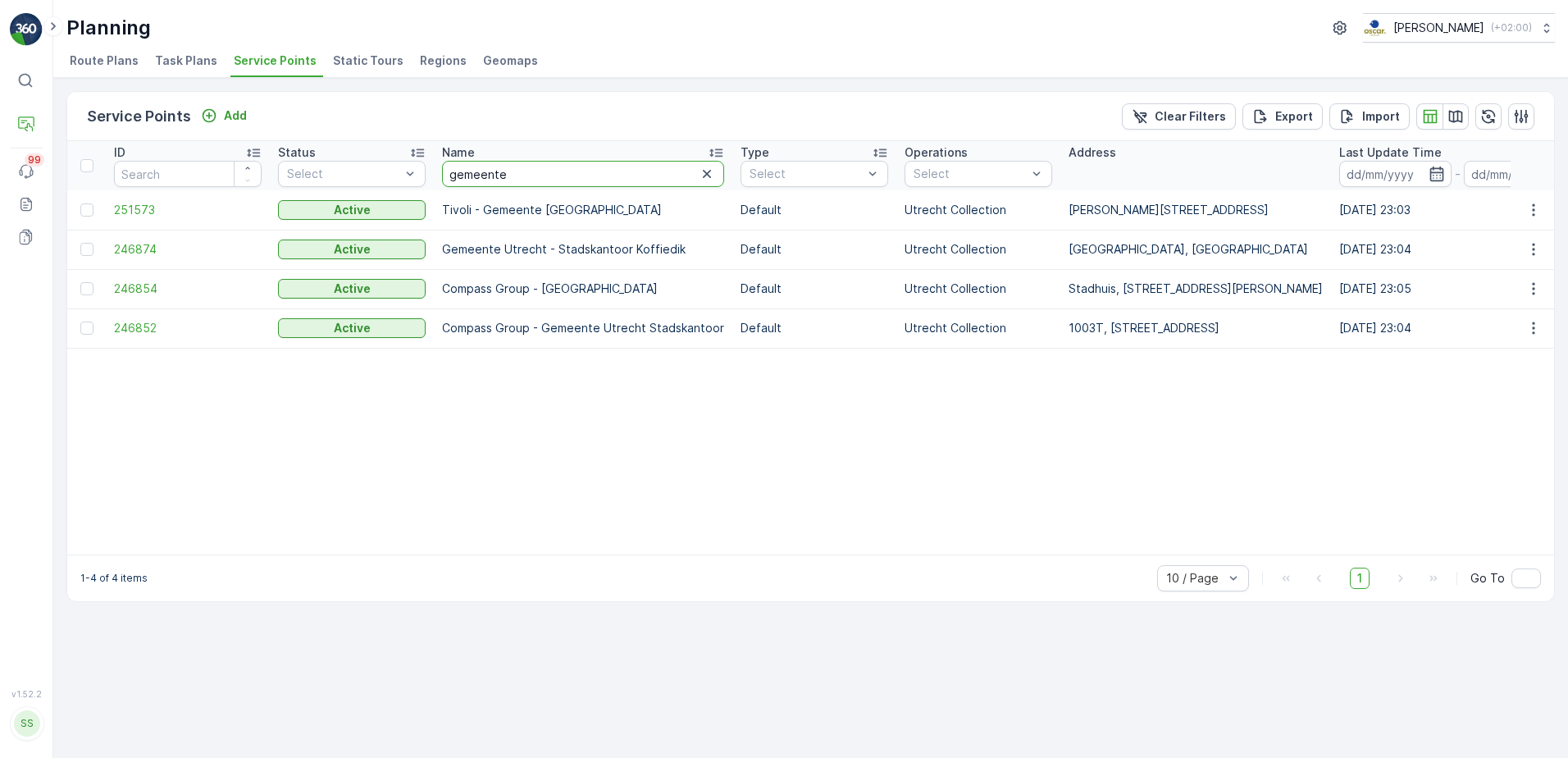
drag, startPoint x: 518, startPoint y: 175, endPoint x: 440, endPoint y: 186, distance: 78.8
click at [440, 186] on th "Name gemeente" at bounding box center [582, 166] width 299 height 49
type input "[GEOGRAPHIC_DATA]"
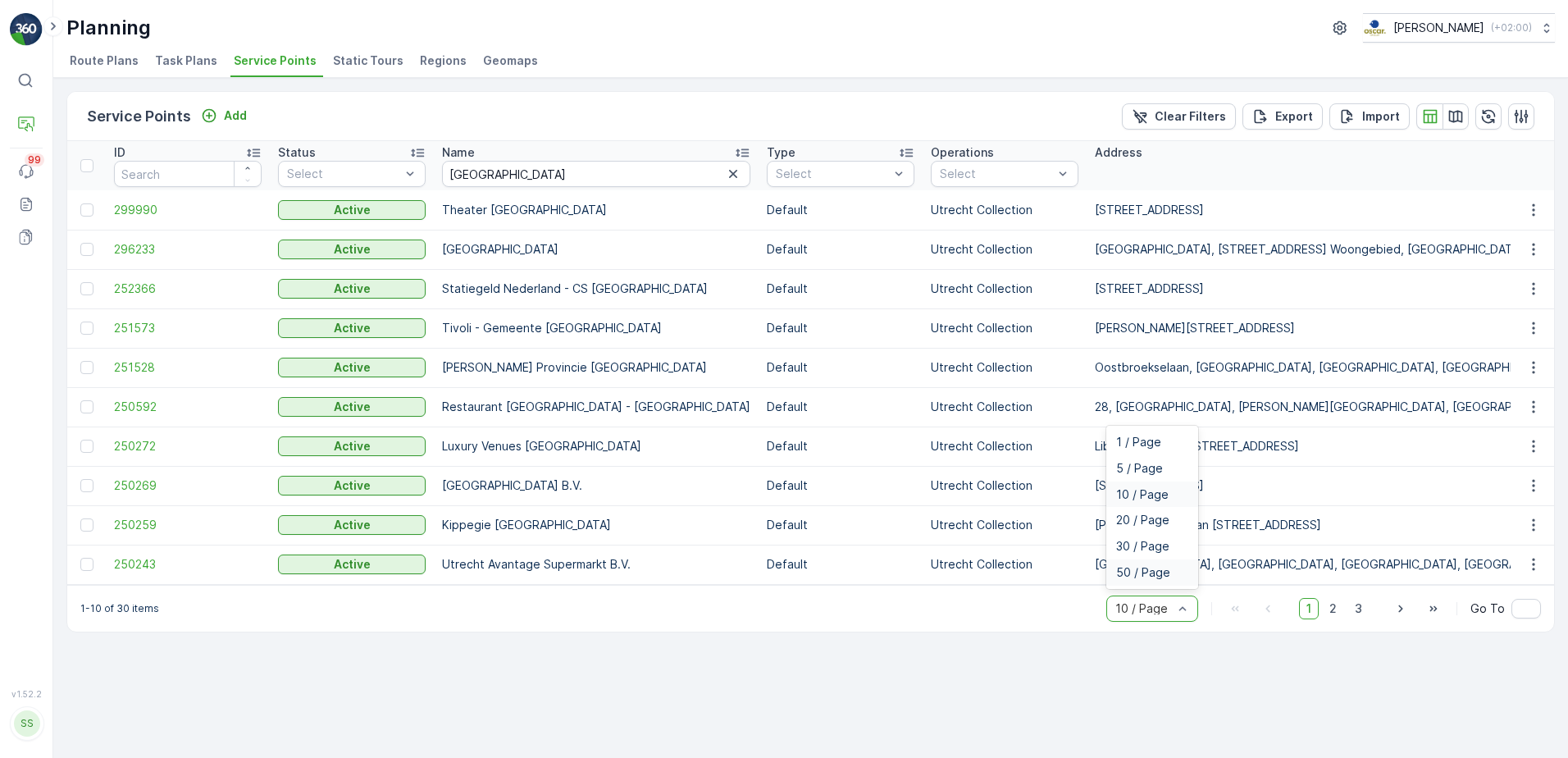
click at [1139, 576] on span "50 / Page" at bounding box center [1143, 572] width 54 height 13
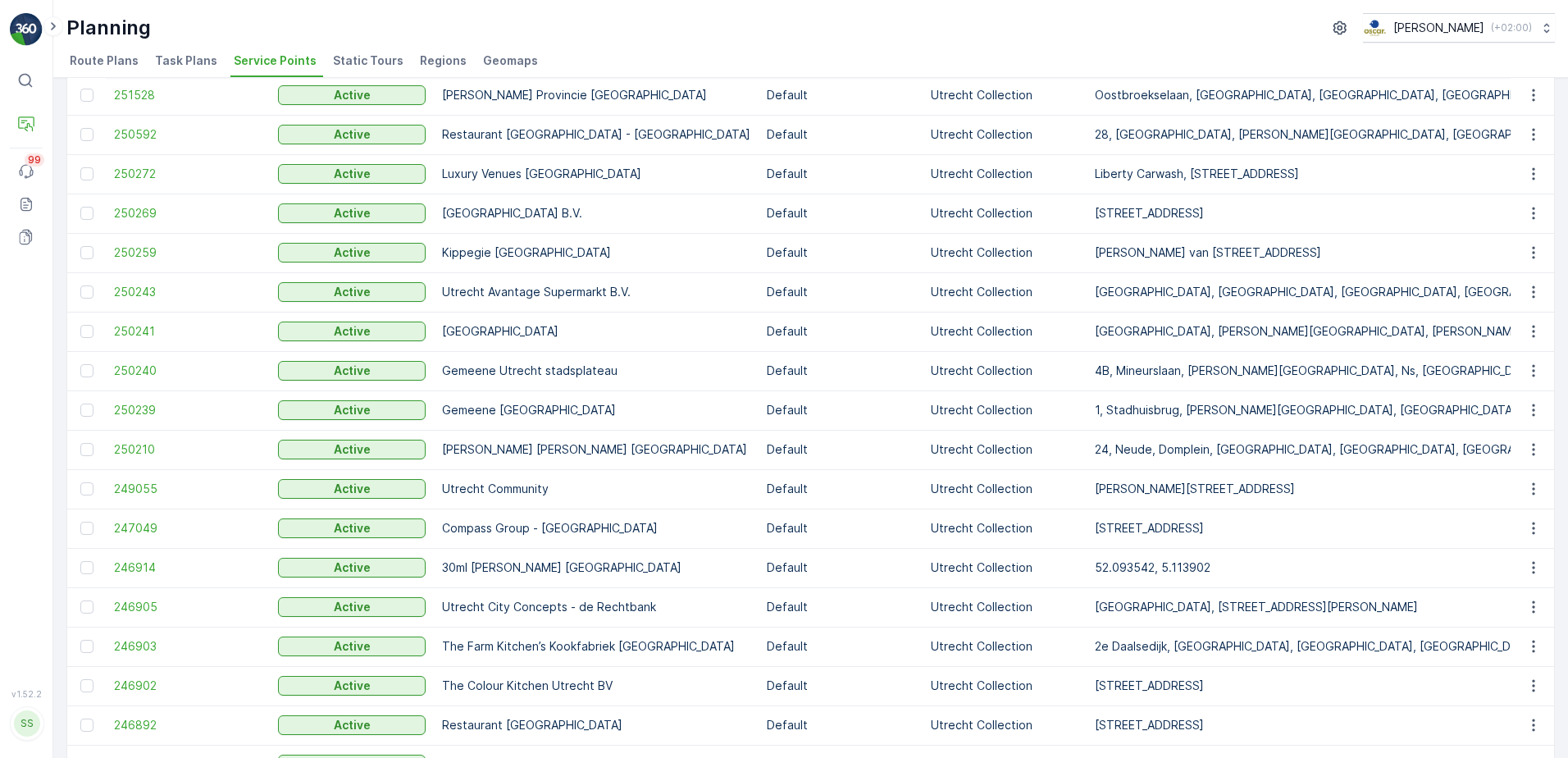
scroll to position [274, 0]
click at [138, 394] on td "250239" at bounding box center [187, 407] width 164 height 39
click at [138, 408] on span "250239" at bounding box center [187, 407] width 147 height 17
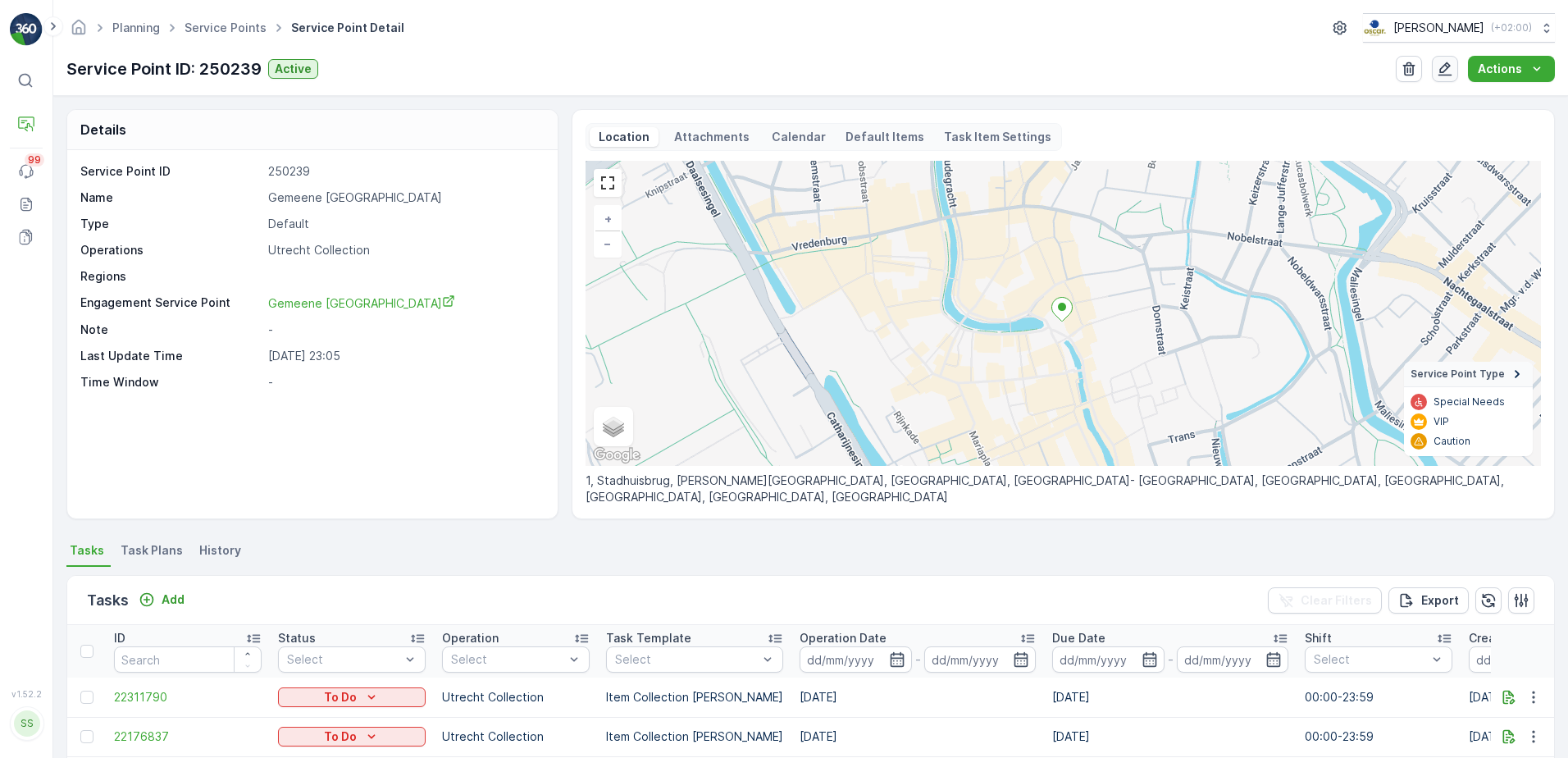
click at [1442, 64] on icon "button" at bounding box center [1445, 69] width 17 height 17
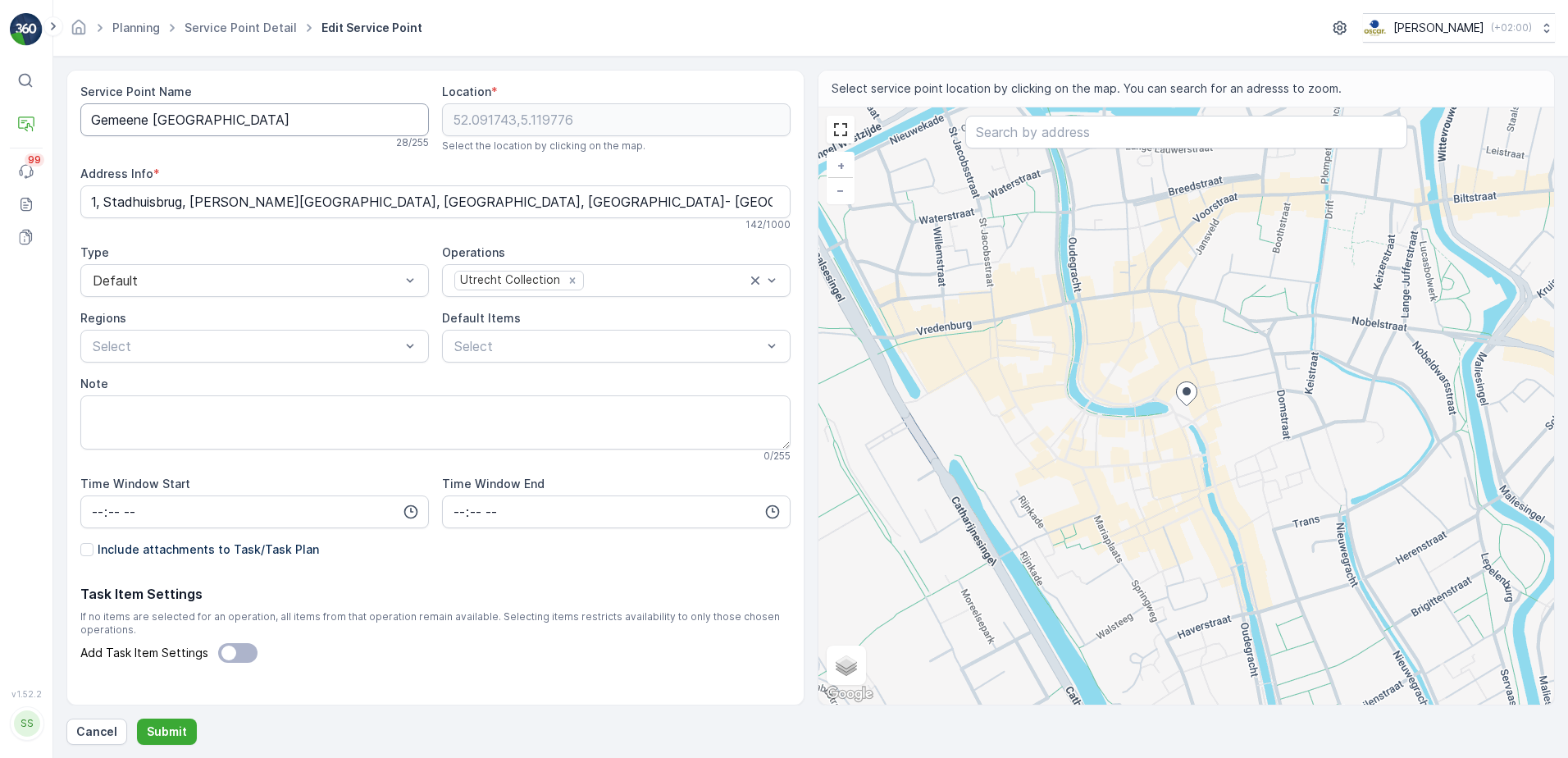
click at [143, 120] on Name "Gemeene [GEOGRAPHIC_DATA]" at bounding box center [254, 119] width 348 height 33
type Name "Gemeente [GEOGRAPHIC_DATA]"
click at [164, 732] on p "Submit" at bounding box center [167, 731] width 40 height 17
click at [171, 731] on p "Submit" at bounding box center [167, 731] width 40 height 17
click at [1540, 23] on icon "close" at bounding box center [1543, 29] width 12 height 13
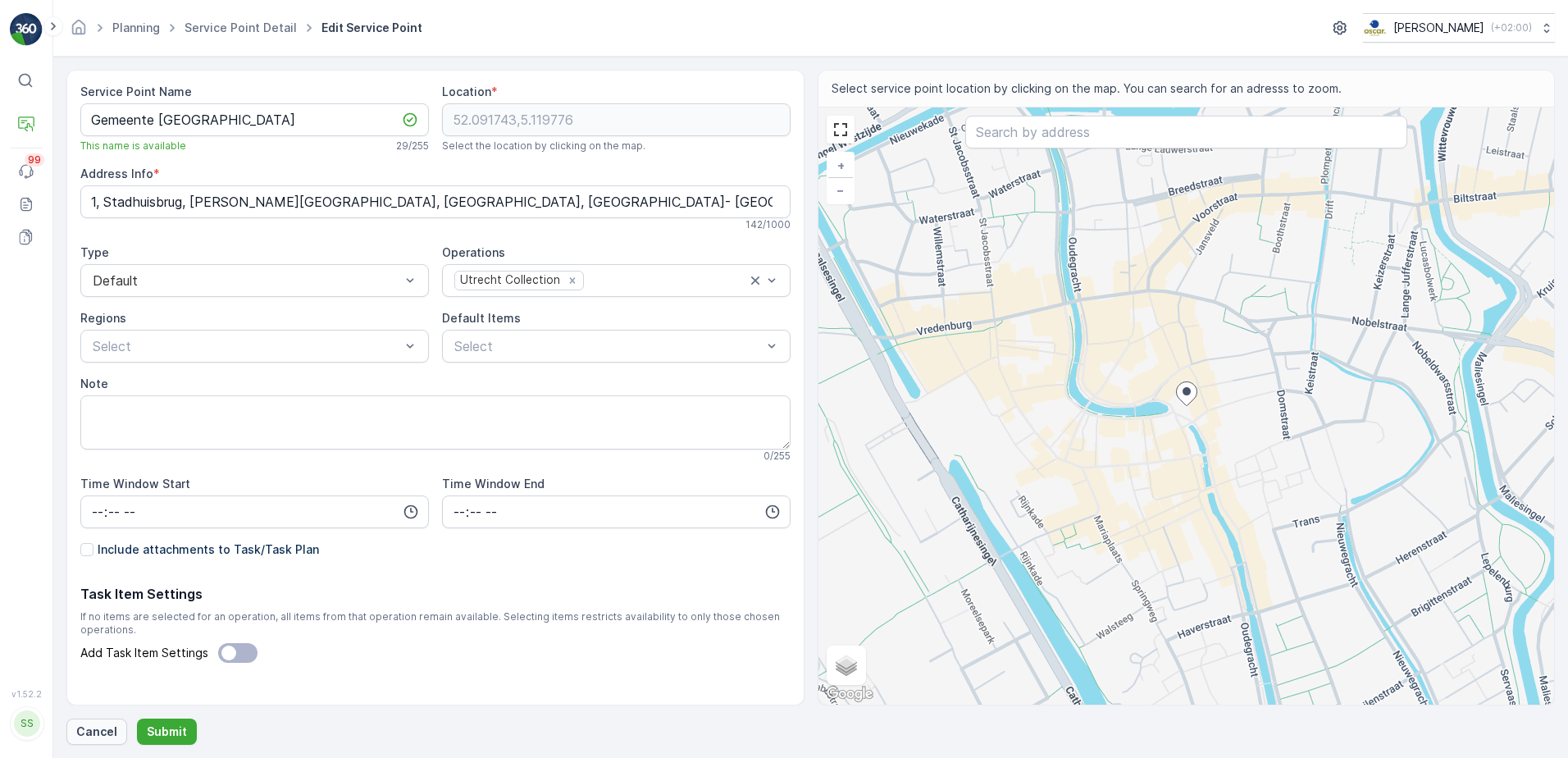
click at [111, 733] on p "Cancel" at bounding box center [96, 731] width 41 height 17
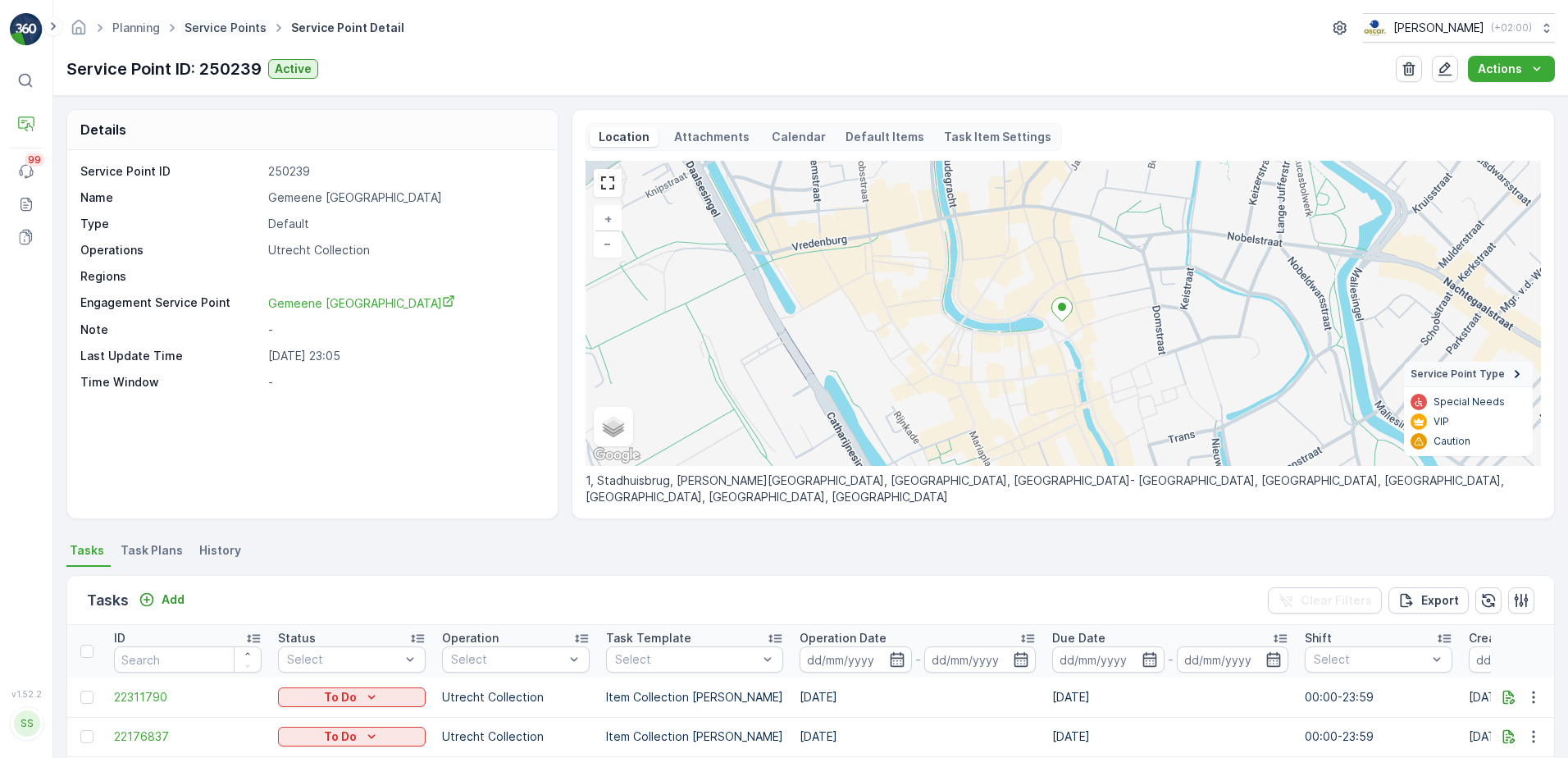
click at [215, 33] on link "Service Points" at bounding box center [225, 27] width 82 height 14
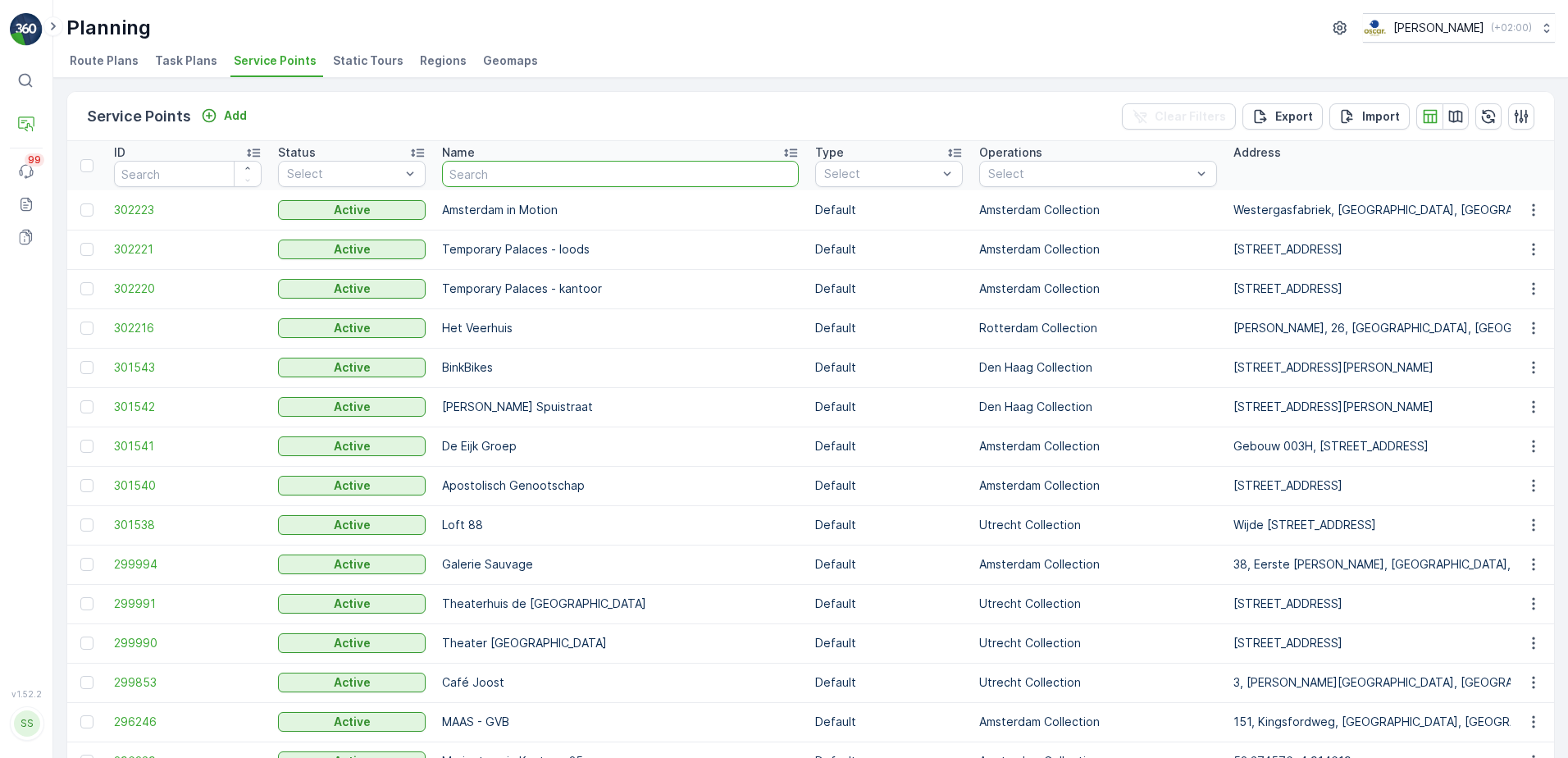
click at [526, 175] on input "text" at bounding box center [620, 173] width 356 height 26
type input "club"
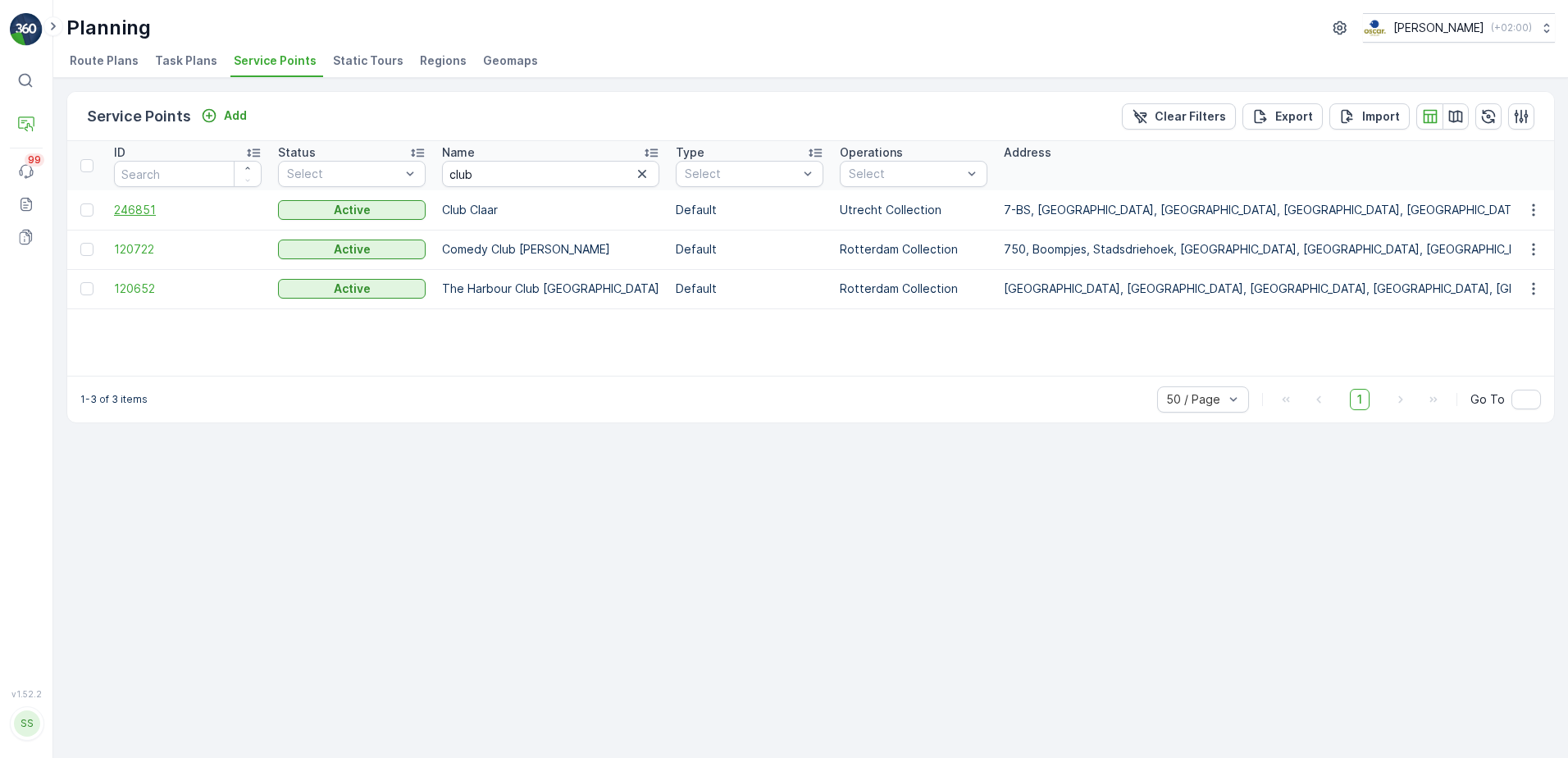
click at [126, 207] on span "246851" at bounding box center [187, 210] width 147 height 17
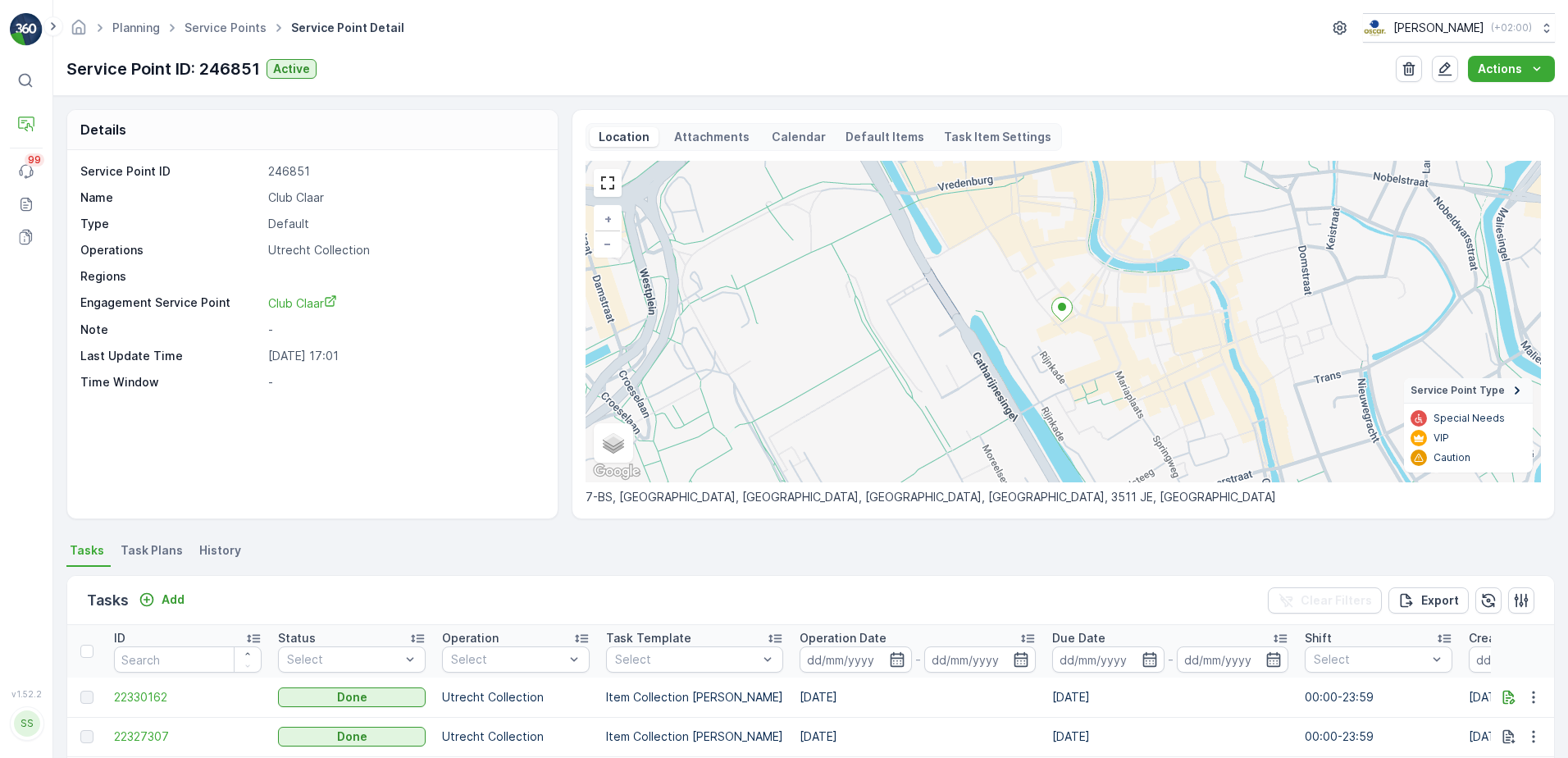
click at [792, 136] on p "Calendar" at bounding box center [798, 137] width 54 height 17
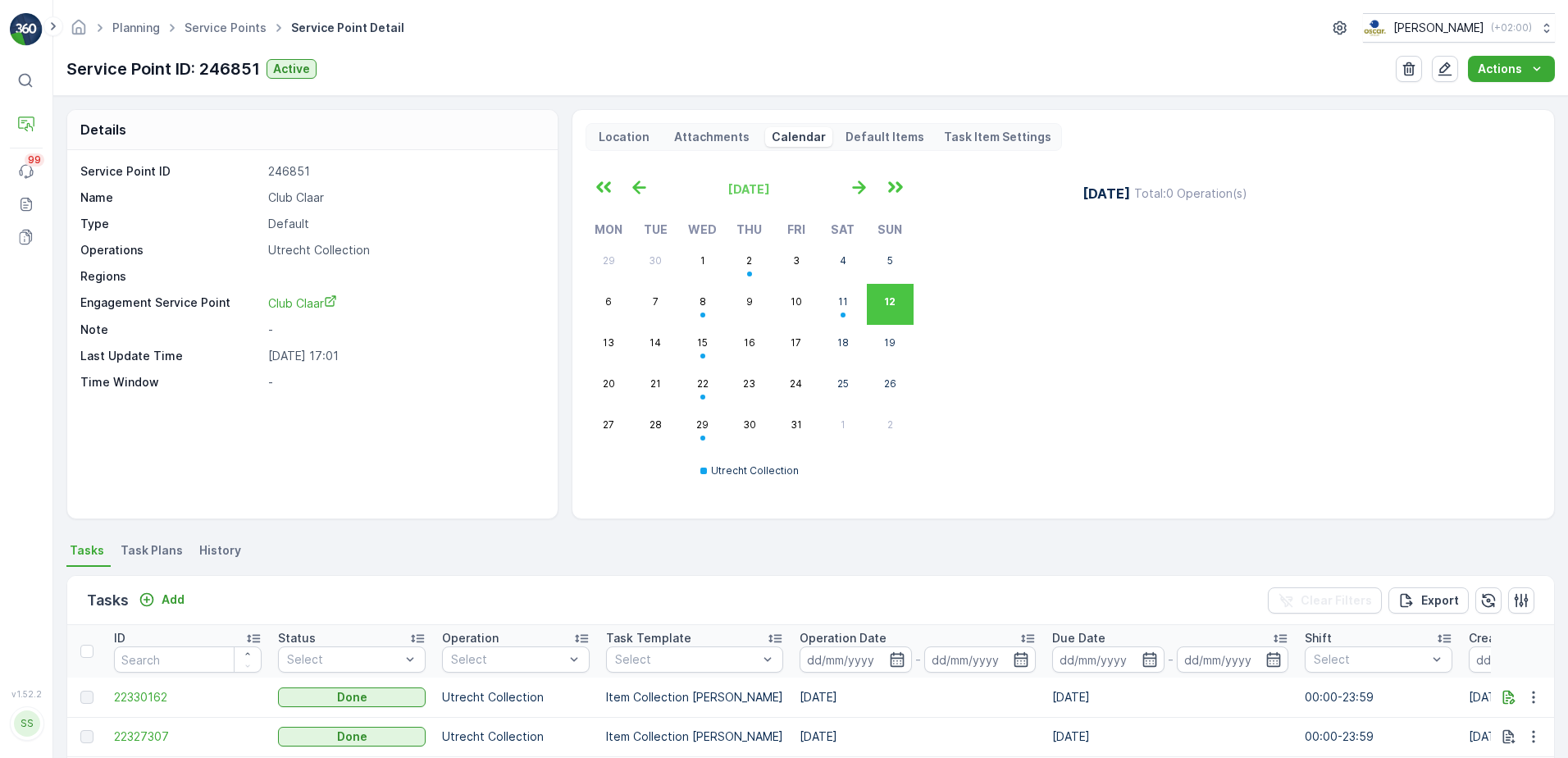
click at [629, 136] on p "Location" at bounding box center [623, 137] width 56 height 17
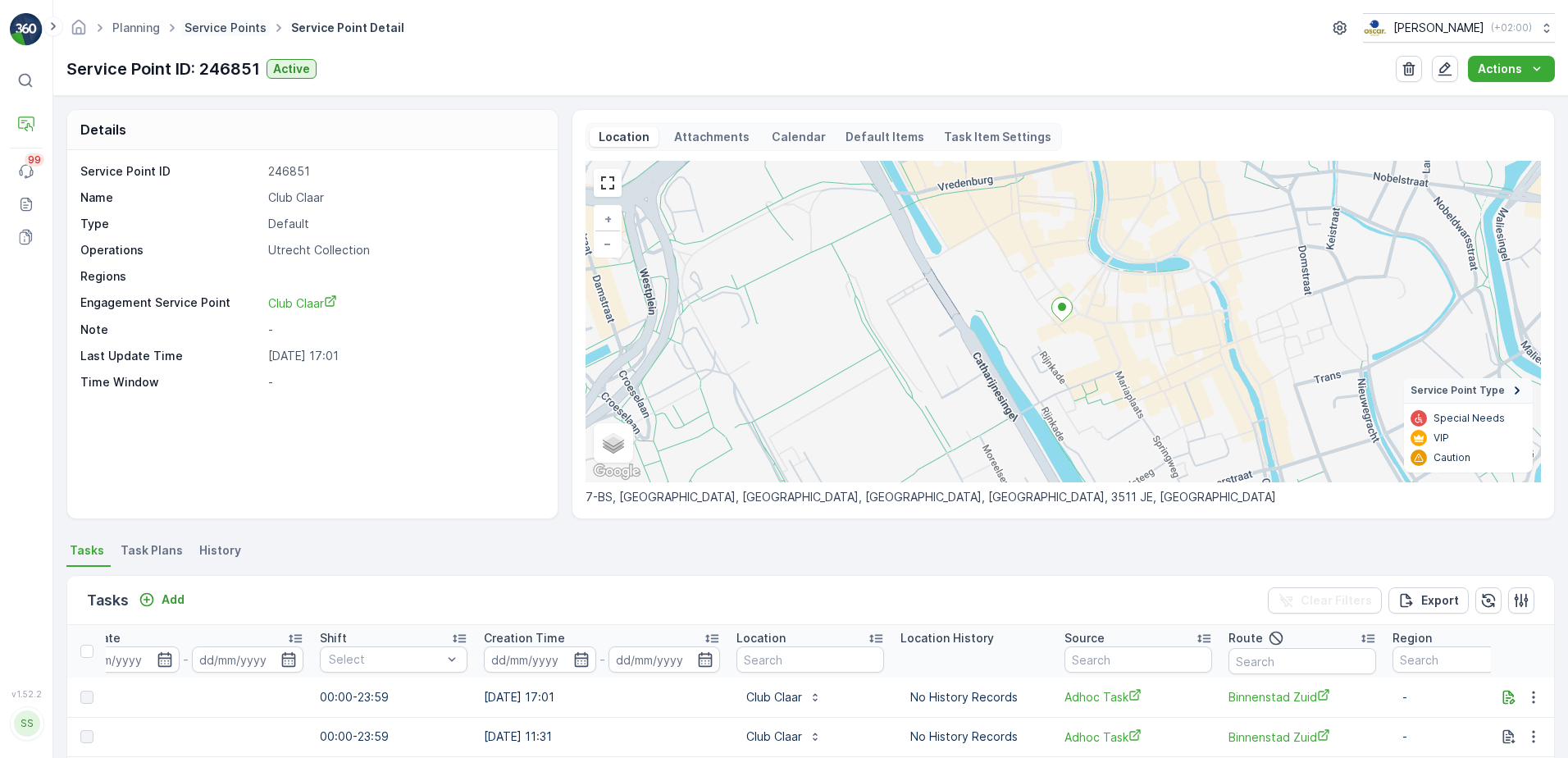
click at [218, 31] on link "Service Points" at bounding box center [225, 27] width 82 height 14
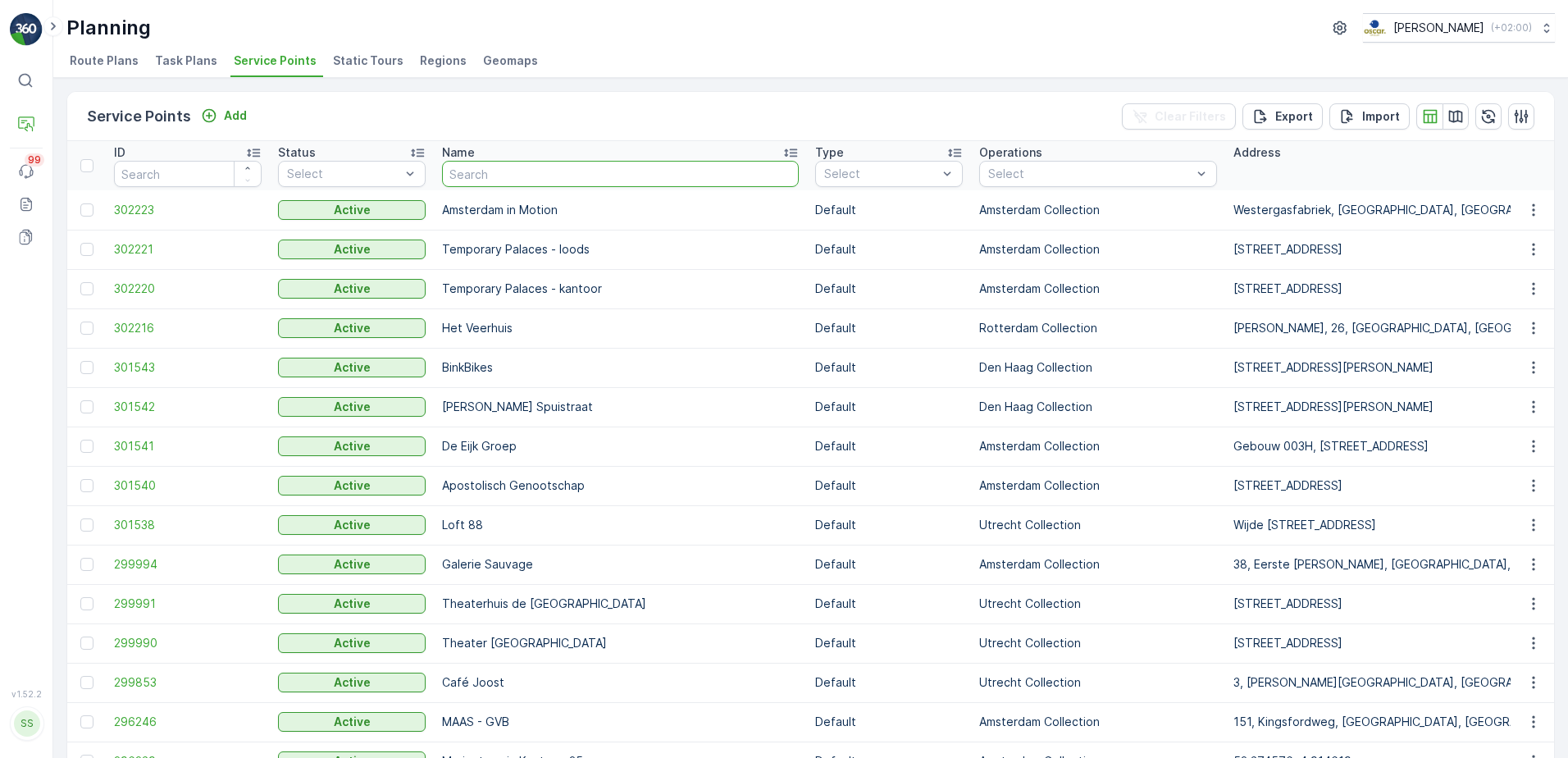
click at [502, 172] on input "text" at bounding box center [620, 173] width 356 height 26
type input "mallejan"
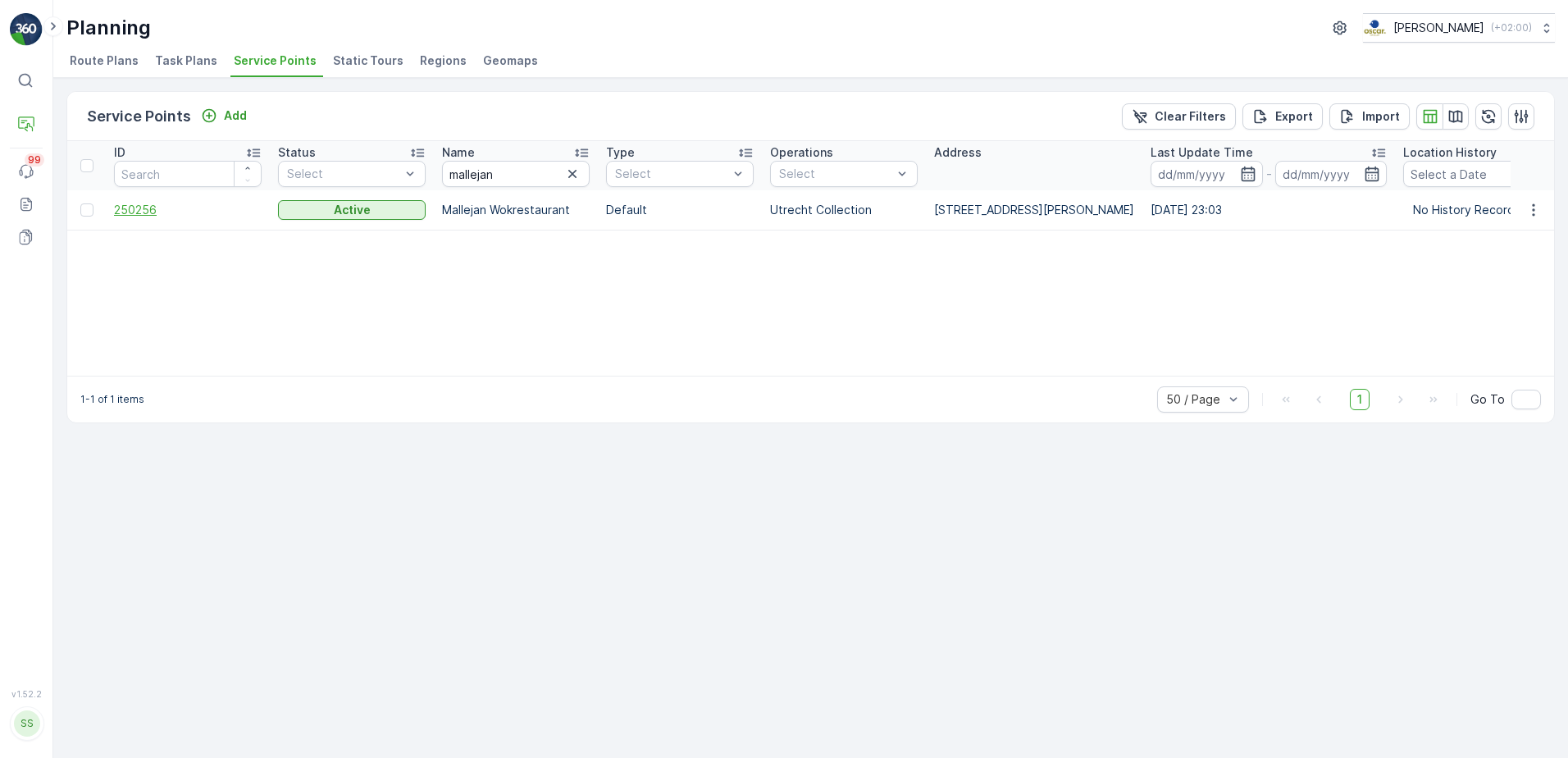
click at [127, 207] on span "250256" at bounding box center [187, 210] width 147 height 17
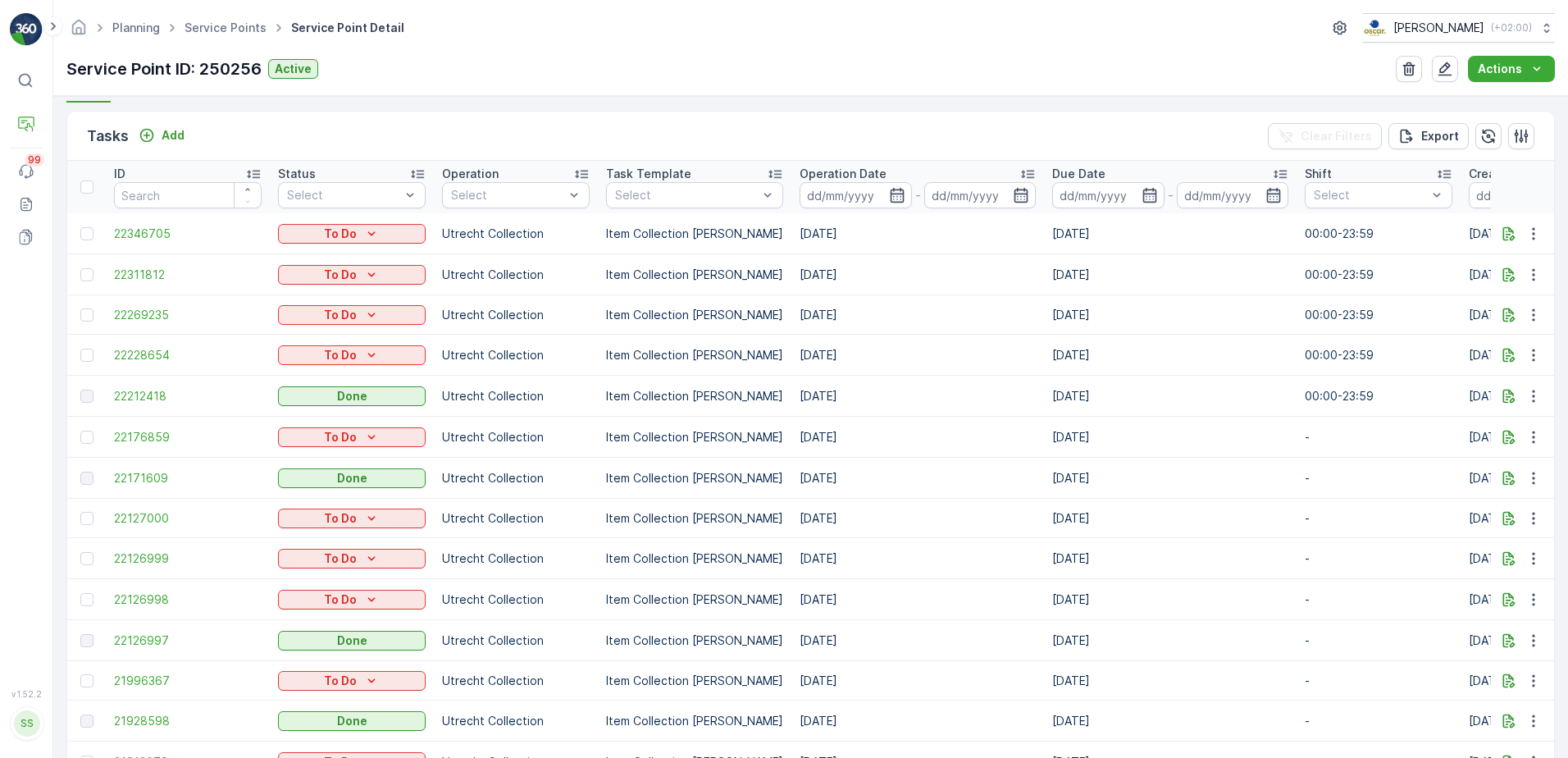
scroll to position [477, 0]
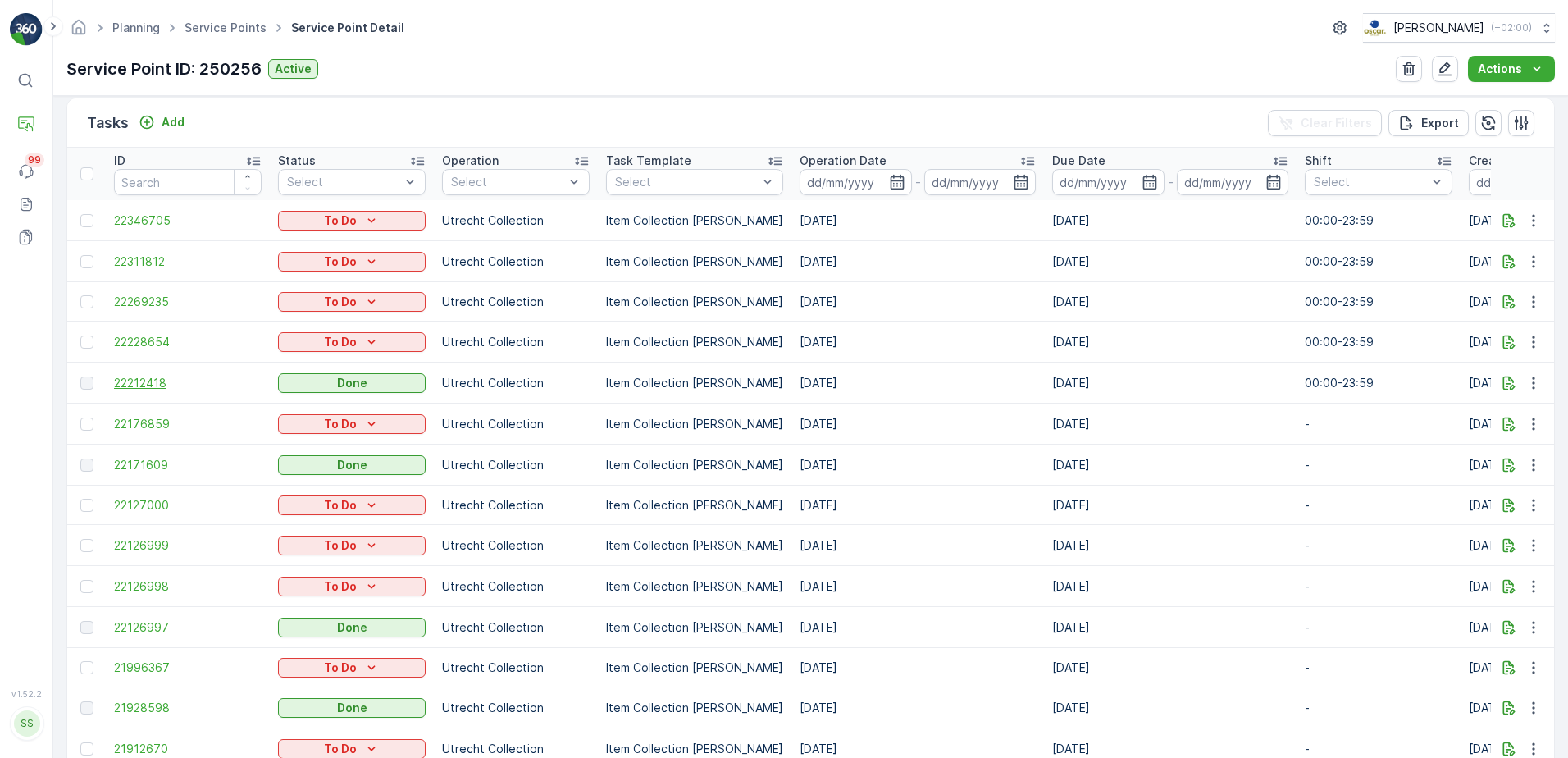
click at [151, 382] on span "22212418" at bounding box center [187, 383] width 147 height 17
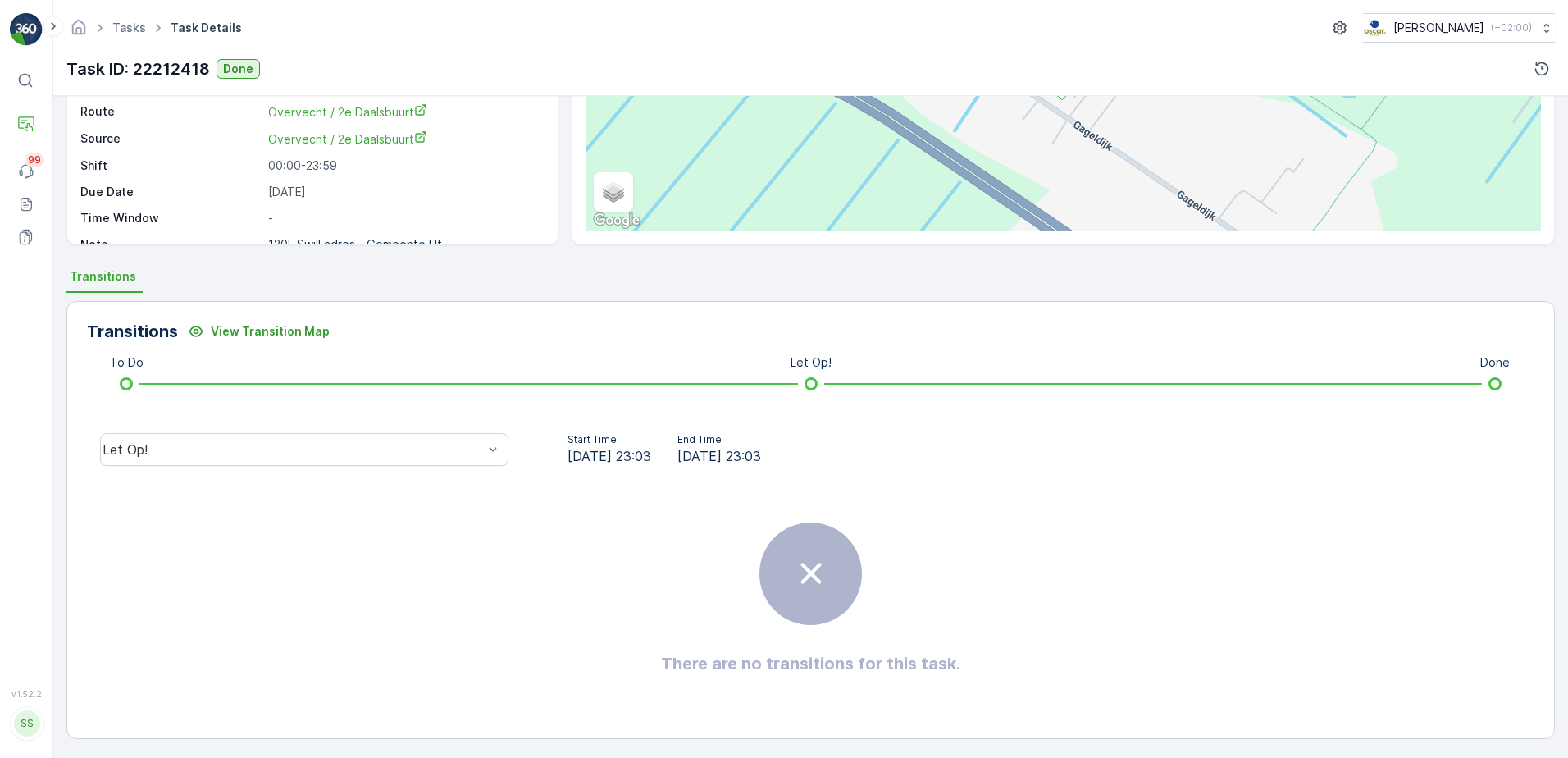
scroll to position [194, 0]
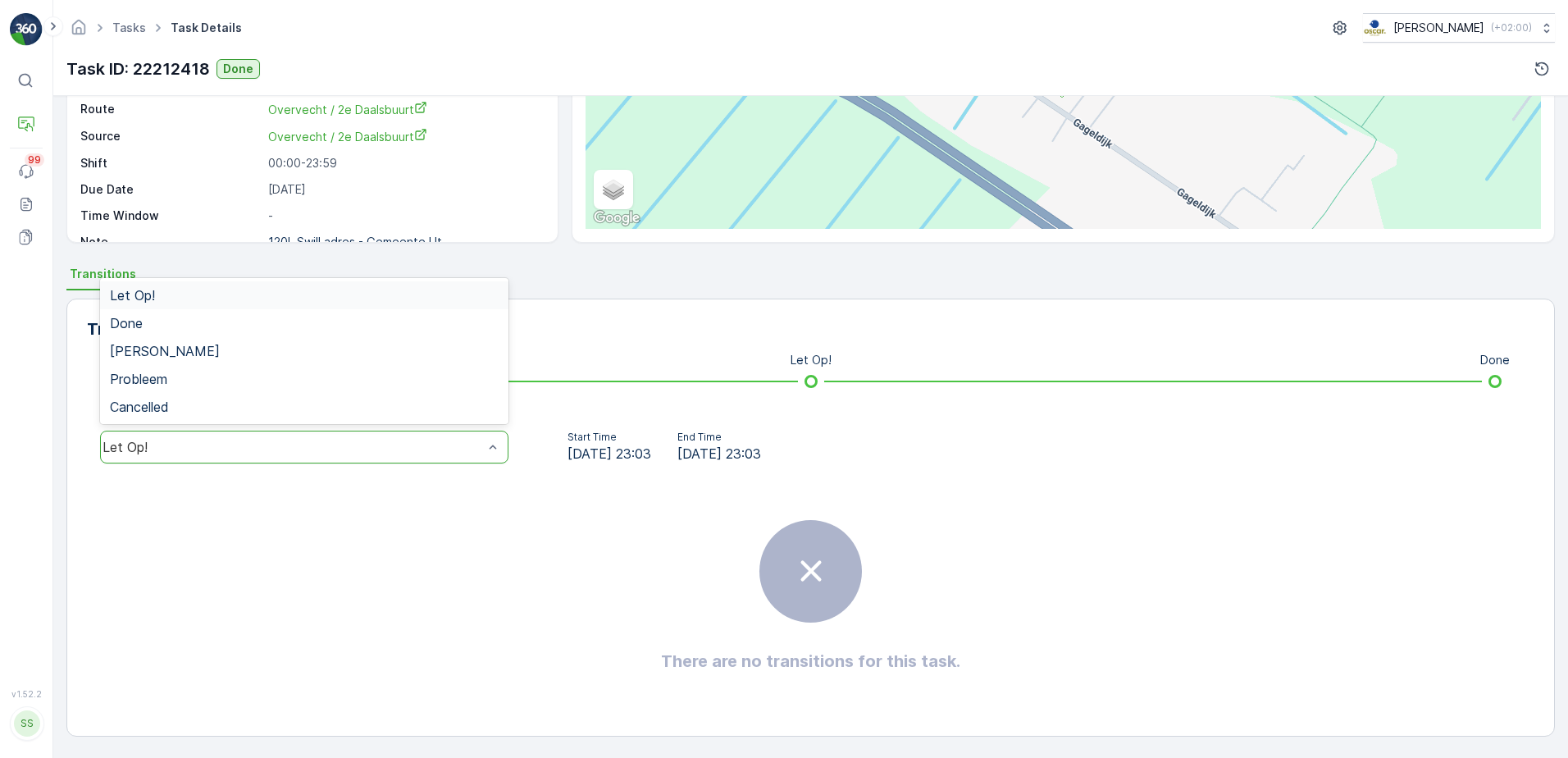
click at [456, 457] on div "Let Op!" at bounding box center [305, 446] width 408 height 33
click at [162, 325] on div "Done" at bounding box center [304, 323] width 389 height 15
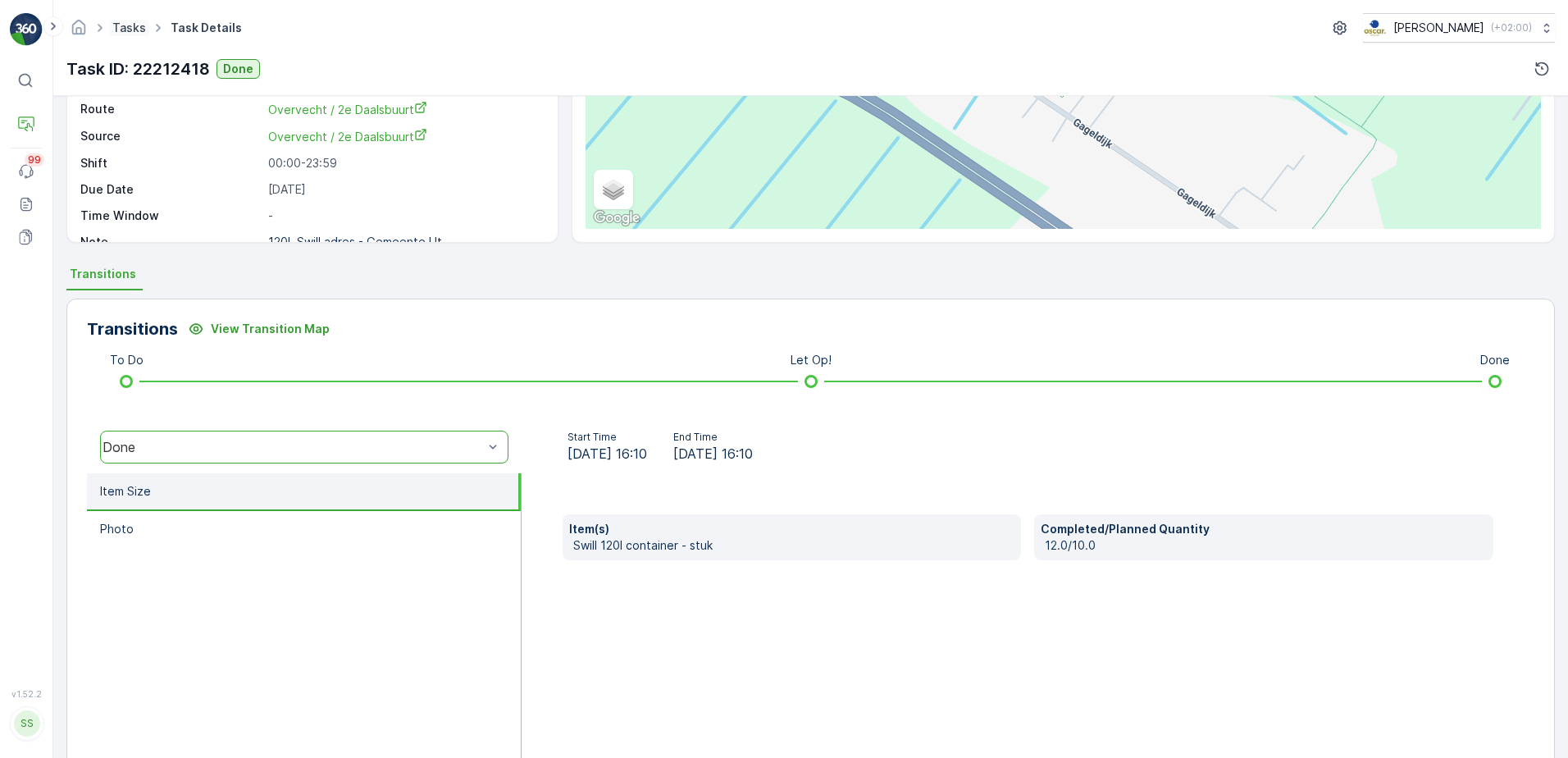
click at [131, 25] on link "Tasks" at bounding box center [129, 27] width 33 height 14
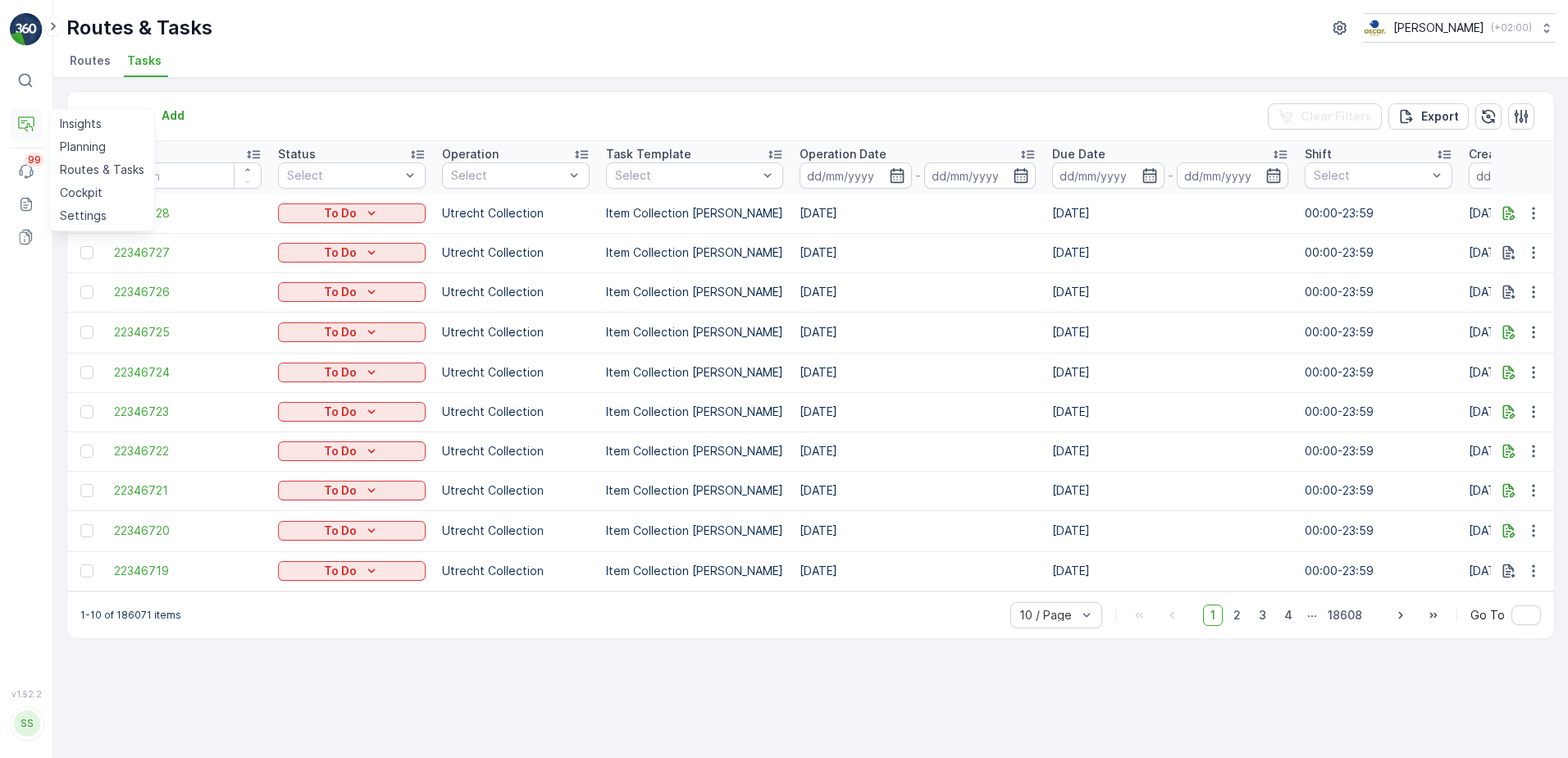
click at [37, 112] on button "Operations" at bounding box center [26, 124] width 33 height 33
